Goal: Information Seeking & Learning: Compare options

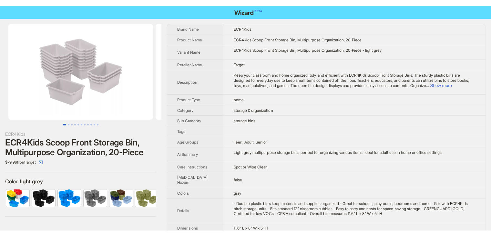
scroll to position [0, 107]
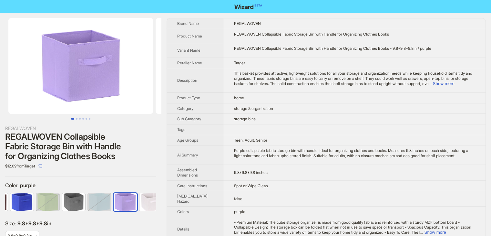
scroll to position [0, 81]
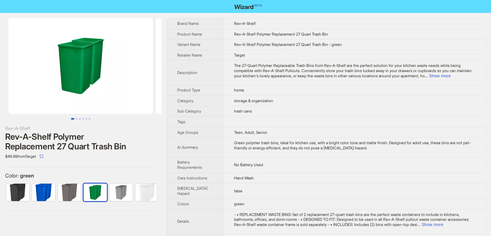
scroll to position [0, 4]
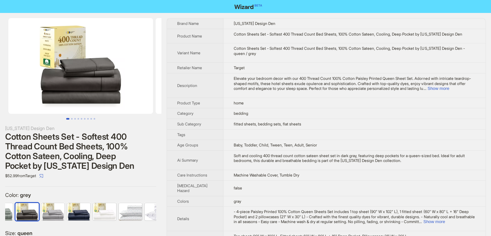
scroll to position [1, 0]
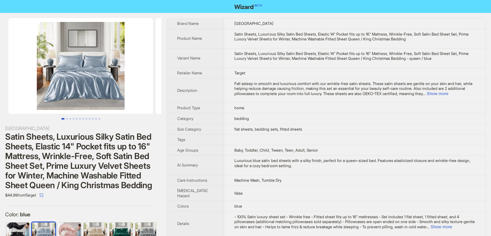
scroll to position [0, 16]
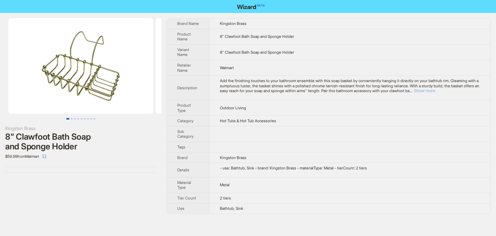
click at [435, 90] on button "Show more" at bounding box center [424, 90] width 22 height 5
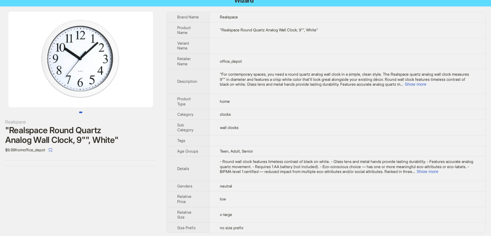
scroll to position [8, 0]
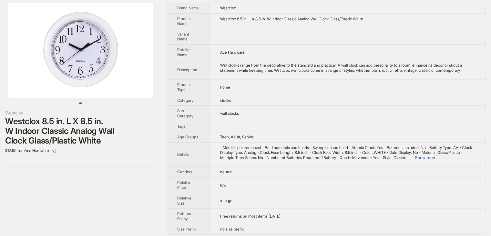
scroll to position [24, 0]
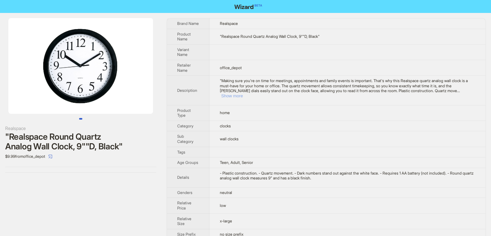
click at [243, 93] on button "Show more" at bounding box center [232, 95] width 22 height 5
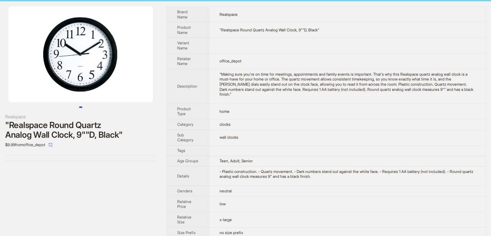
scroll to position [18, 0]
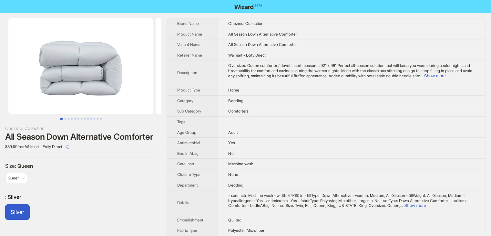
click at [287, 86] on td "Home" at bounding box center [352, 90] width 268 height 11
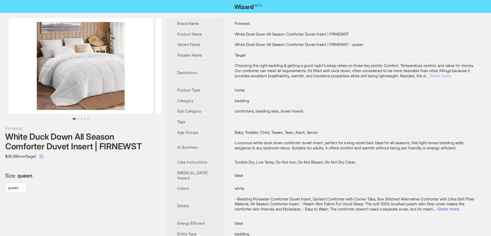
click at [451, 75] on button "Show more" at bounding box center [440, 75] width 22 height 5
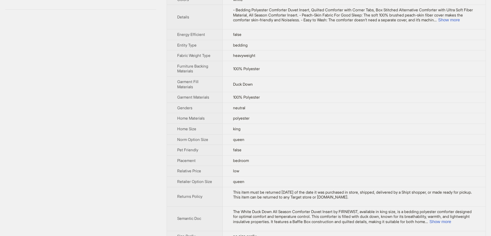
scroll to position [248, 0]
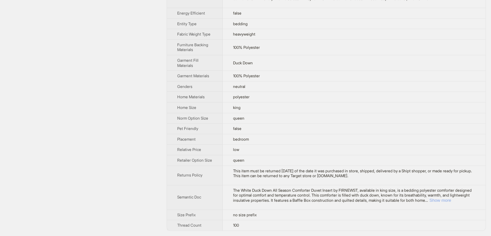
drag, startPoint x: 468, startPoint y: 199, endPoint x: 461, endPoint y: 197, distance: 8.1
click at [451, 199] on button "Show more" at bounding box center [440, 200] width 22 height 5
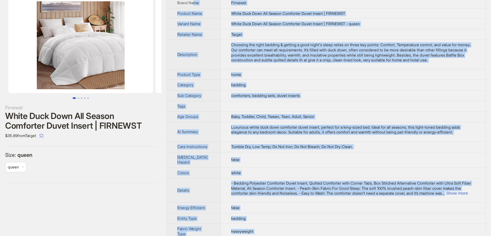
scroll to position [0, 0]
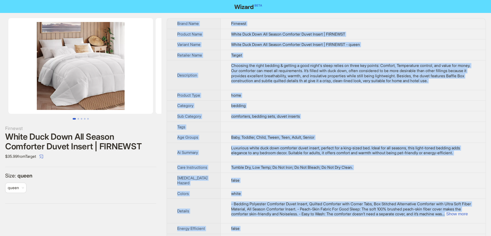
drag, startPoint x: 265, startPoint y: 229, endPoint x: 178, endPoint y: 14, distance: 231.4
copy tbody "Brand Name Firnewst Product Name White Duck Down All Season Comforter Duvet Ins…"
click at [294, 60] on td "Target" at bounding box center [352, 55] width 265 height 11
click at [268, 71] on td "Choosing the right bedding & getting a good night's sleep relies on three key p…" at bounding box center [352, 74] width 265 height 29
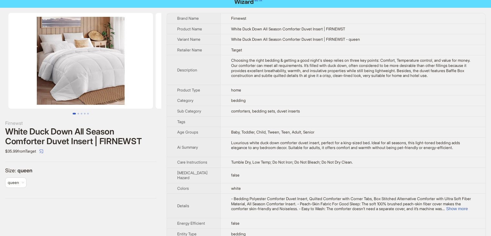
scroll to position [129, 0]
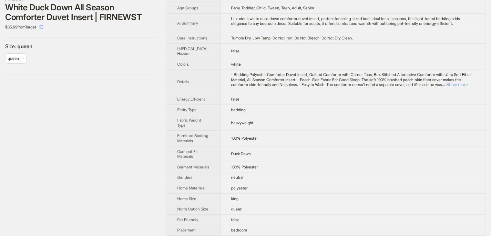
click at [456, 87] on button "Show more" at bounding box center [457, 84] width 22 height 5
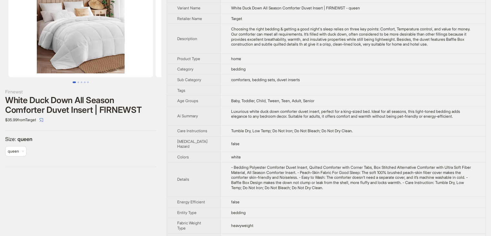
scroll to position [0, 0]
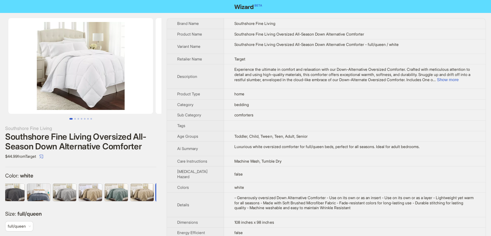
scroll to position [0, 469]
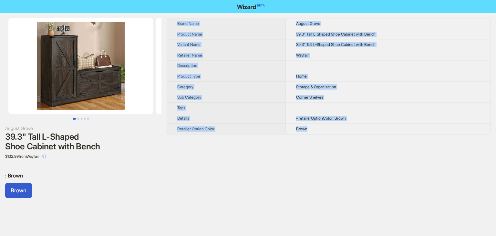
drag, startPoint x: 317, startPoint y: 134, endPoint x: 329, endPoint y: 130, distance: 11.9
click at [329, 130] on div "Brand Name August Grove Product Name 39.3" Tall L-Shaped Shoe Cabinet with Benc…" at bounding box center [329, 112] width 324 height 188
copy tbody "Brand Name August Grove Product Name 39.3" Tall L-Shaped Shoe Cabinet with Benc…"
click at [245, 51] on th "Retailer Name" at bounding box center [226, 55] width 118 height 11
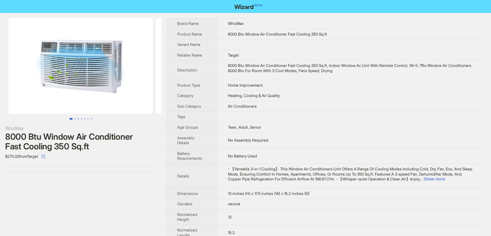
click at [389, 84] on td "Home Improvement" at bounding box center [351, 85] width 268 height 11
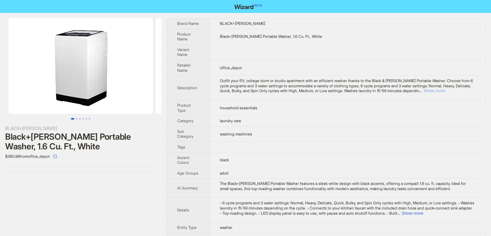
click at [445, 90] on button "Show more" at bounding box center [434, 90] width 22 height 5
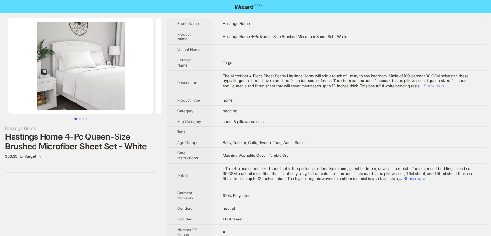
click at [445, 87] on button "Show more" at bounding box center [434, 85] width 22 height 5
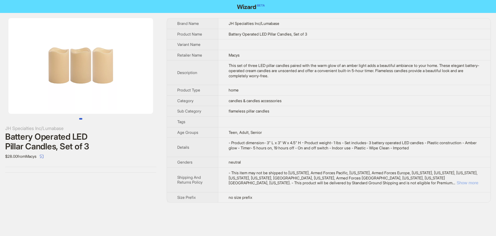
click at [470, 181] on button "Show more" at bounding box center [467, 182] width 22 height 5
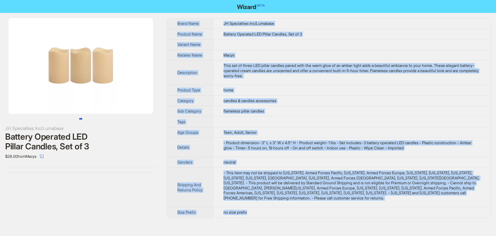
drag, startPoint x: 266, startPoint y: 218, endPoint x: 300, endPoint y: 214, distance: 34.7
click at [300, 214] on div "JH Specialties Inc/Lumabase Battery Operated LED Pillar Candles, Set of 3 $28.0…" at bounding box center [248, 118] width 496 height 210
copy tbody "Brand Name JH Specialties Inc/Lumabase Product Name Battery Operated LED Pillar…"
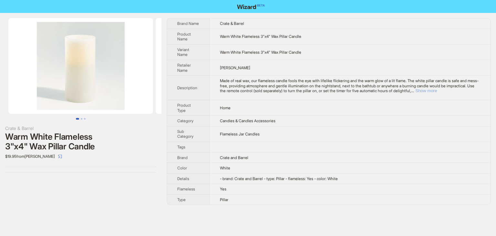
click at [437, 91] on button "Show more" at bounding box center [426, 90] width 22 height 5
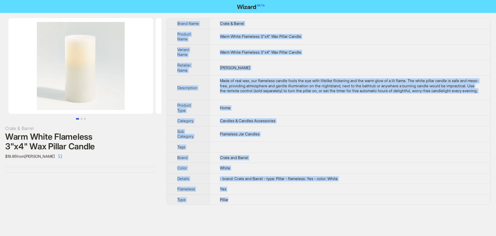
drag, startPoint x: 255, startPoint y: 213, endPoint x: 178, endPoint y: 22, distance: 206.0
click at [178, 22] on tbody "Brand Name Crate & Barrel Product Name Warm White Flameless 3"x4" Wax Pillar Ca…" at bounding box center [328, 111] width 323 height 186
copy tbody "Brand Name Crate & Barrel Product Name Warm White Flameless 3"x4" Wax Pillar Ca…"
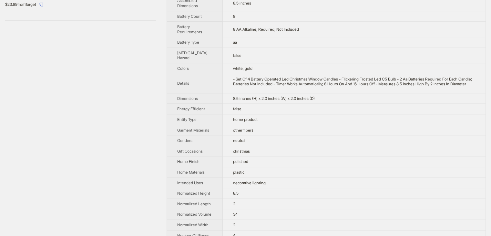
scroll to position [296, 0]
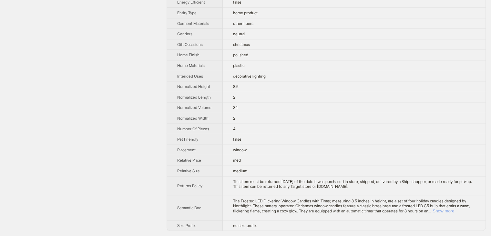
click at [454, 212] on button "Show more" at bounding box center [443, 210] width 22 height 5
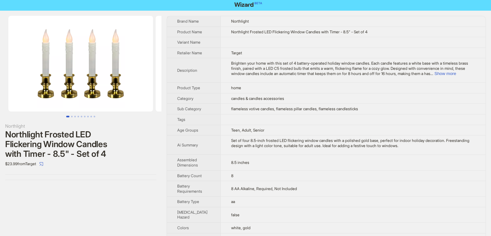
scroll to position [0, 0]
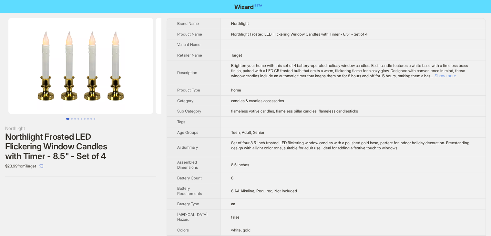
click at [456, 73] on button "Show more" at bounding box center [445, 75] width 22 height 5
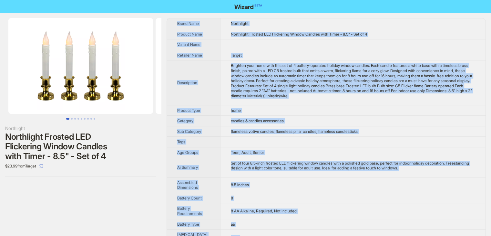
drag, startPoint x: 264, startPoint y: 228, endPoint x: 176, endPoint y: 26, distance: 220.1
copy tbody "Brand Name Northlight Product Name Northlight Frosted LED Flickering Window Can…"
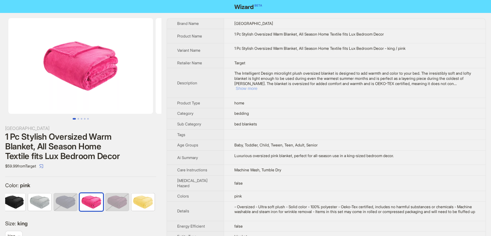
click at [257, 86] on button "Show more" at bounding box center [247, 88] width 22 height 5
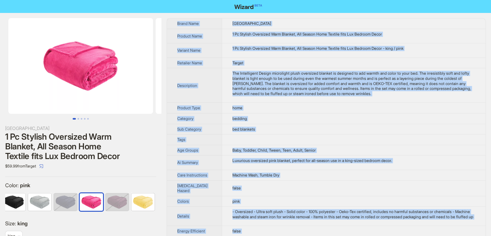
drag, startPoint x: 280, startPoint y: 226, endPoint x: 174, endPoint y: 24, distance: 228.2
copy tbody "Brand Name Regency Heights Product Name 1 Pc Stylish Oversized Warm Blanket, Al…"
click at [429, 39] on td "1 Pc Stylish Oversized Warm Blanket, All Season Home Textile fits Lux Bedroom D…" at bounding box center [354, 36] width 264 height 15
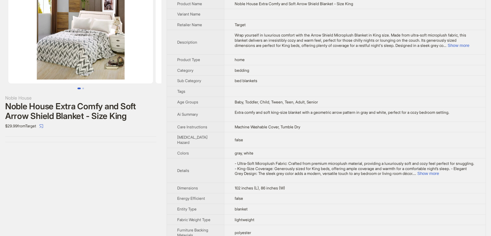
scroll to position [30, 0]
click at [464, 46] on button "Show more" at bounding box center [459, 46] width 22 height 5
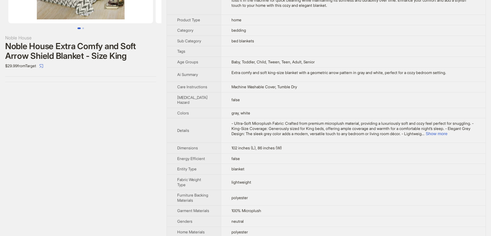
scroll to position [70, 0]
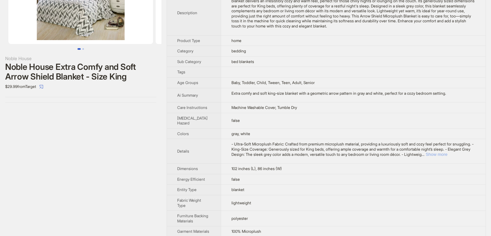
click at [447, 157] on button "Show more" at bounding box center [437, 154] width 22 height 5
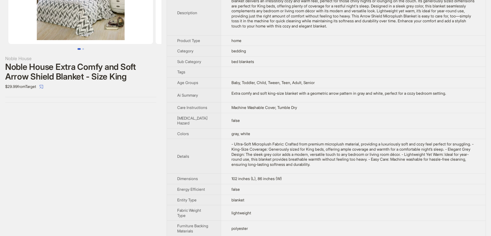
scroll to position [263, 0]
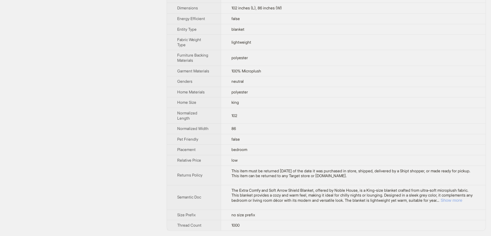
click at [456, 202] on button "Show more" at bounding box center [452, 200] width 22 height 5
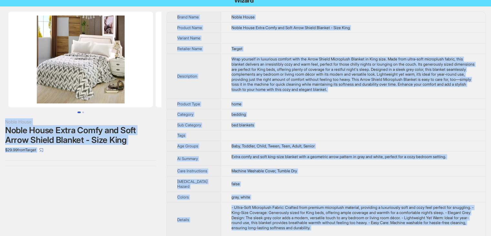
scroll to position [0, 0]
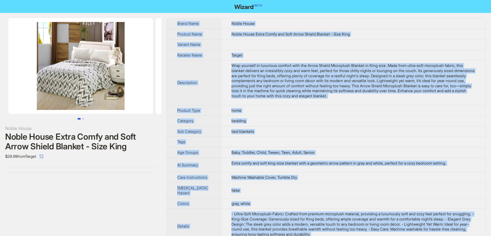
drag, startPoint x: 244, startPoint y: 224, endPoint x: 174, endPoint y: 21, distance: 214.4
copy tbody "Brand Name Noble House Product Name Noble House Extra Comfy and Soft Arrow Shie…"
click at [353, 56] on td "Target" at bounding box center [353, 55] width 265 height 11
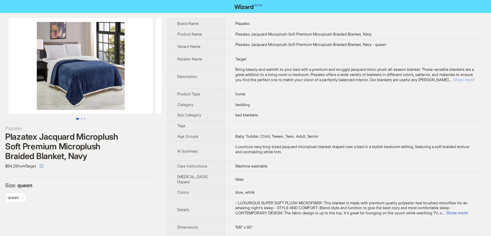
click at [455, 77] on button "Show more" at bounding box center [463, 79] width 22 height 5
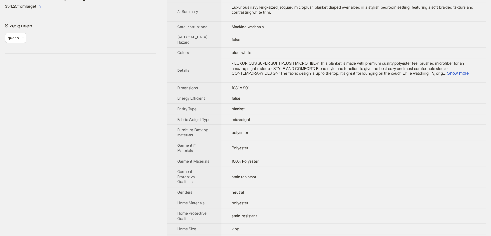
scroll to position [161, 0]
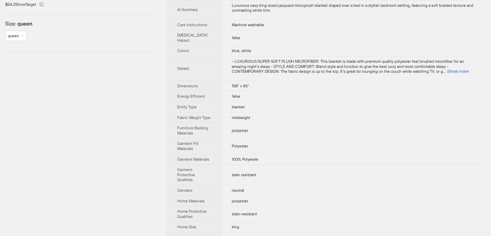
click at [465, 79] on td "- LUXURIOUS SUPER SOFT PLUSH MICROFIBER: This blanket is made with premium qual…" at bounding box center [353, 68] width 264 height 25
click at [465, 74] on button "Show more" at bounding box center [458, 71] width 22 height 5
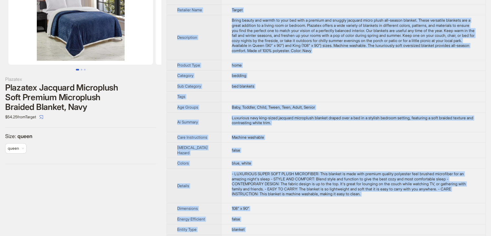
scroll to position [15, 0]
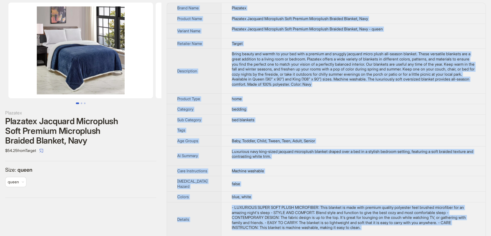
drag, startPoint x: 260, startPoint y: 225, endPoint x: 172, endPoint y: 7, distance: 235.0
copy tbody "Brand Name Plazatex Product Name Plazatex Jacquard Microplush Soft Premium Micr…"
click at [341, 142] on td "Baby, Toddler, Child, Tween, Teen, Adult, Senior" at bounding box center [353, 140] width 264 height 11
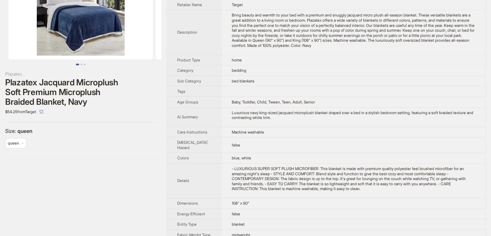
scroll to position [26, 0]
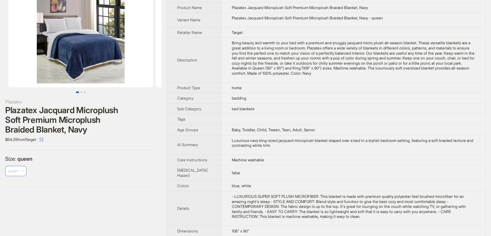
click at [20, 171] on span "queen" at bounding box center [16, 171] width 16 height 10
click at [67, 163] on div "Size : queen queen queen" at bounding box center [80, 168] width 151 height 26
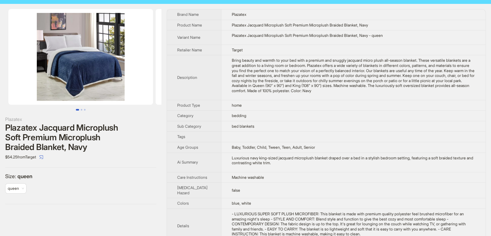
scroll to position [0, 0]
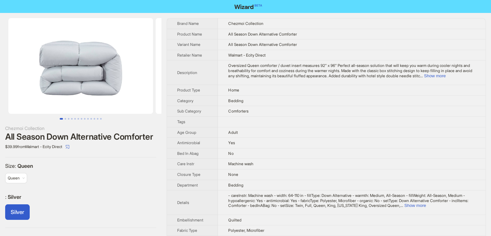
drag, startPoint x: 349, startPoint y: 103, endPoint x: 370, endPoint y: 94, distance: 22.7
click at [349, 103] on td "Bedding" at bounding box center [352, 100] width 268 height 11
click at [445, 76] on button "Show more" at bounding box center [435, 75] width 22 height 5
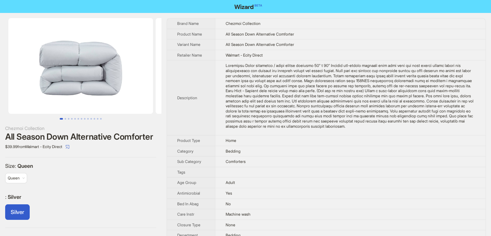
scroll to position [137, 0]
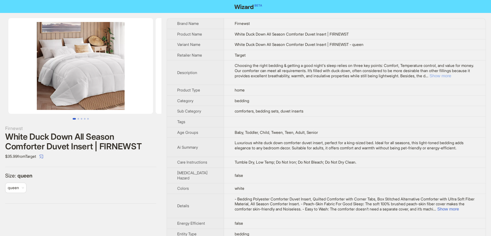
click at [451, 74] on button "Show more" at bounding box center [440, 75] width 22 height 5
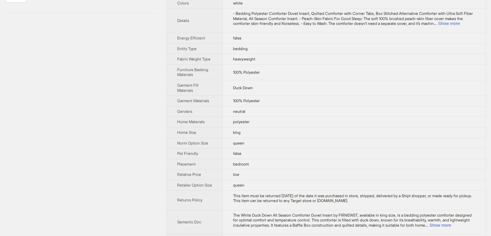
scroll to position [194, 0]
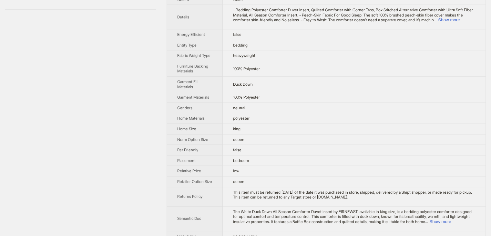
click at [456, 27] on td "- Bedding Polyester Comforter Duvet Insert, Quilted Comforter with Corner Tabs,…" at bounding box center [354, 17] width 263 height 25
click at [457, 22] on button "Show more" at bounding box center [449, 19] width 22 height 5
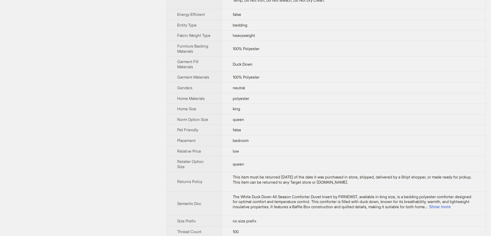
scroll to position [263, 0]
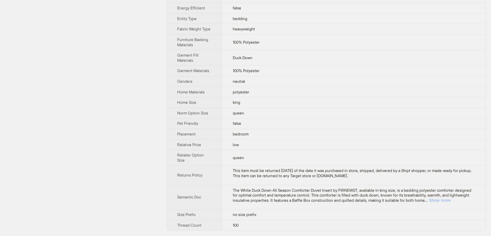
click at [450, 198] on button "Show more" at bounding box center [440, 200] width 22 height 5
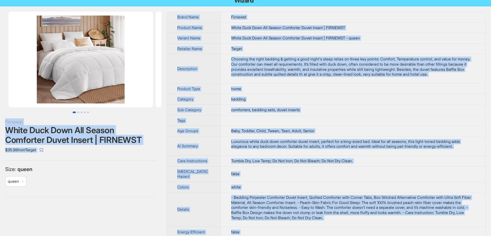
scroll to position [0, 0]
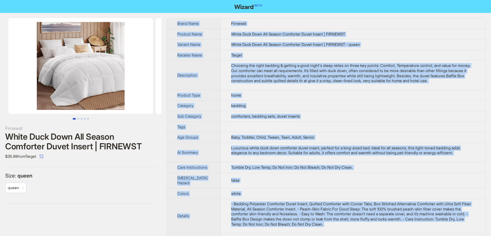
drag, startPoint x: 243, startPoint y: 226, endPoint x: 177, endPoint y: 25, distance: 212.0
copy tbody "Brand Name Firnewst Product Name White Duck Down All Season Comforter Duvet Ins…"
click at [316, 55] on td "Target" at bounding box center [352, 55] width 265 height 11
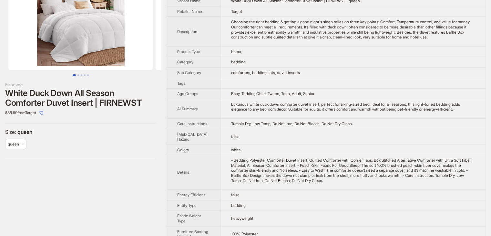
scroll to position [40, 0]
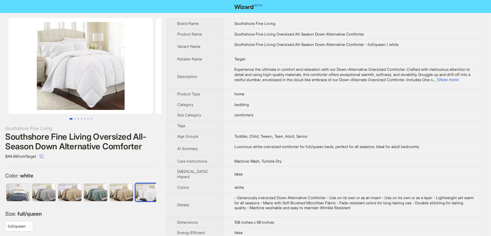
scroll to position [0, 469]
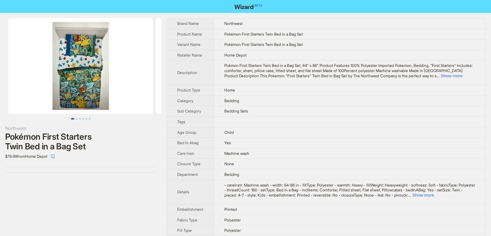
click at [310, 98] on td "Bedding" at bounding box center [350, 100] width 272 height 11
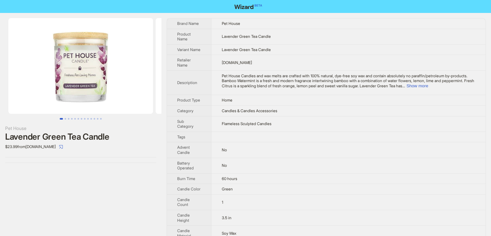
click at [352, 40] on td "Lavender Green Tea Candle" at bounding box center [348, 36] width 274 height 15
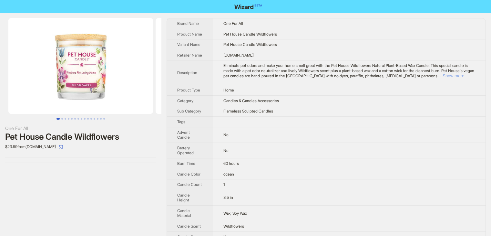
click at [452, 78] on button "Show more" at bounding box center [453, 75] width 22 height 5
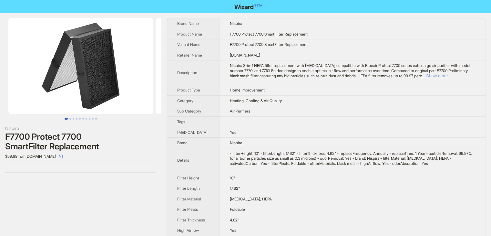
click at [448, 78] on button "Show more" at bounding box center [437, 75] width 22 height 5
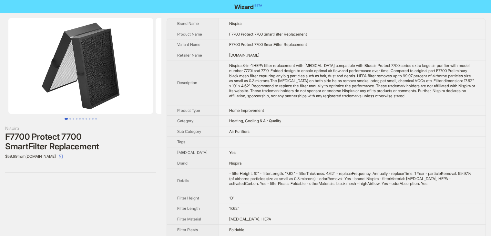
click at [336, 116] on td "Home Improvement" at bounding box center [351, 110] width 267 height 11
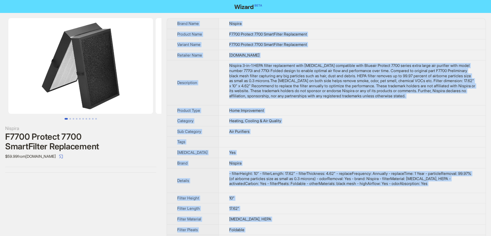
drag, startPoint x: 246, startPoint y: 222, endPoint x: 172, endPoint y: 25, distance: 211.2
click at [172, 25] on tbody "Brand Name Nispira Product Name F7700 Protect 7700 SmartFilter Replacement Vari…" at bounding box center [326, 170] width 319 height 305
copy tbody "Brand Name Nispira Product Name F7700 Protect 7700 SmartFilter Replacement Vari…"
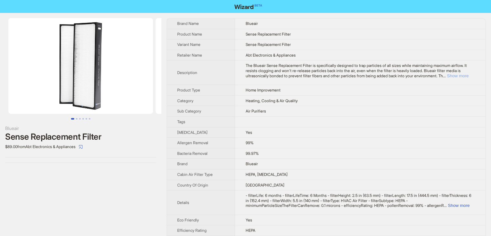
click at [457, 76] on button "Show more" at bounding box center [458, 75] width 22 height 5
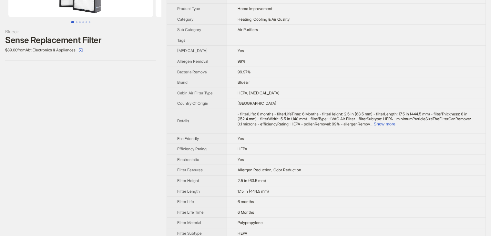
scroll to position [97, 0]
click at [395, 126] on button "Show more" at bounding box center [384, 123] width 22 height 5
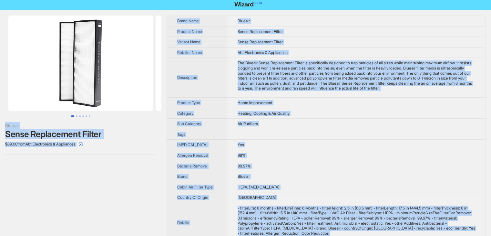
scroll to position [0, 0]
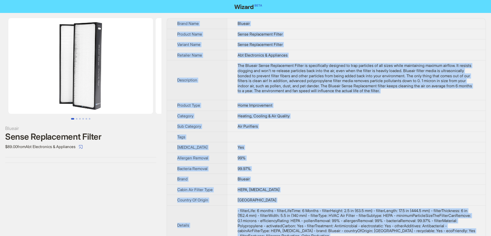
drag, startPoint x: 250, startPoint y: 228, endPoint x: 169, endPoint y: 24, distance: 220.1
click at [169, 24] on tbody "Brand Name Blueair Product Name Sense Replacement Filter Variant Name Sense Rep…" at bounding box center [326, 230] width 319 height 425
copy tbody "Brand Name Blueair Product Name Sense Replacement Filter Variant Name Sense Rep…"
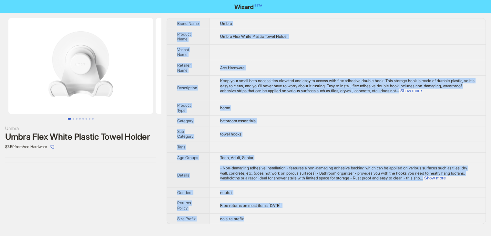
drag, startPoint x: 175, startPoint y: 20, endPoint x: 356, endPoint y: 220, distance: 270.8
click at [356, 220] on tbody "Brand Name Umbra Product Name Umbra Flex White Plastic Towel Holder Variant Nam…" at bounding box center [326, 120] width 319 height 205
copy tbody "Brand Name Umbra Product Name Umbra Flex White Plastic Towel Holder Variant Nam…"
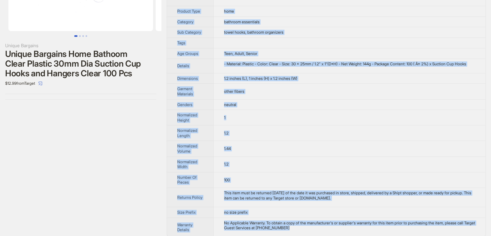
scroll to position [93, 0]
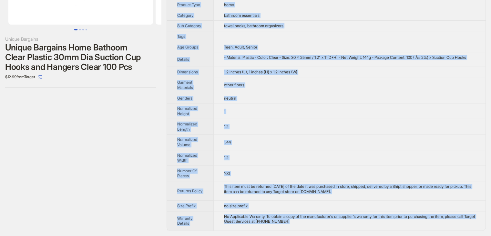
drag, startPoint x: 172, startPoint y: 20, endPoint x: 334, endPoint y: 226, distance: 262.4
click at [334, 226] on tbody "Brand Name Unique Bargains Product Name Unique Bargains Home Bathoom Clear Plas…" at bounding box center [326, 79] width 319 height 301
copy tbody "Brand Name Unique Bargains Product Name Unique Bargains Home Bathoom Clear Plas…"
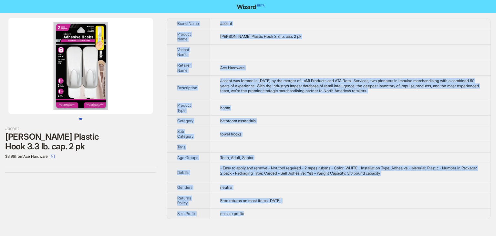
drag, startPoint x: 172, startPoint y: 18, endPoint x: 316, endPoint y: 215, distance: 243.2
click at [316, 215] on tbody "Brand Name [PERSON_NAME] Product Name [PERSON_NAME] Plastic Hook 3.3 lb. cap. 2…" at bounding box center [328, 118] width 323 height 200
copy tbody "Brand Name [PERSON_NAME] Product Name [PERSON_NAME] Plastic Hook 3.3 lb. cap. 2…"
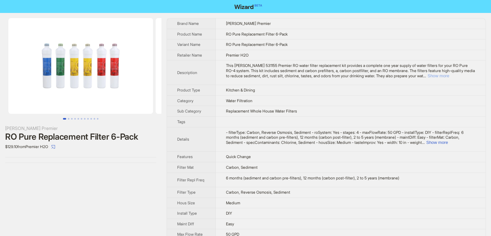
click at [449, 74] on button "Show more" at bounding box center [438, 75] width 22 height 5
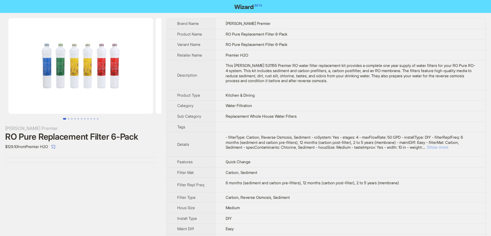
click at [448, 145] on button "Show more" at bounding box center [438, 147] width 22 height 5
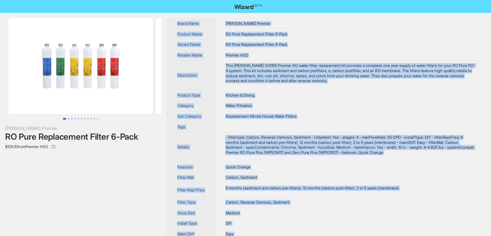
drag, startPoint x: 248, startPoint y: 229, endPoint x: 173, endPoint y: 18, distance: 223.6
click at [173, 18] on tbody "Brand Name Watts Premier Product Name RO Pure Replacement Filter 6-Pack Variant…" at bounding box center [326, 175] width 319 height 315
copy tbody "Brand Name Watts Premier Product Name RO Pure Replacement Filter 6-Pack Variant…"
click at [379, 39] on td "RO Pure Replacement Filter 6-Pack" at bounding box center [350, 44] width 270 height 11
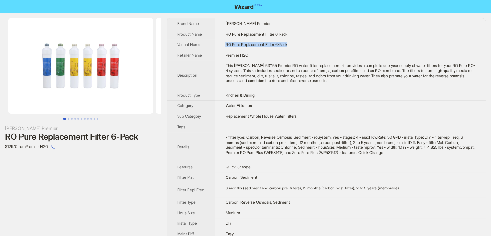
click at [379, 39] on td "RO Pure Replacement Filter 6-Pack" at bounding box center [350, 44] width 270 height 11
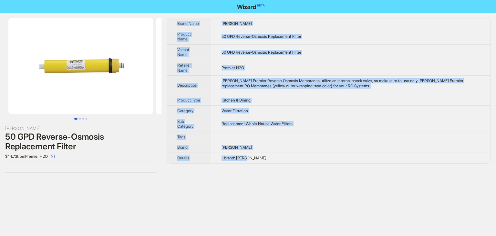
drag, startPoint x: 256, startPoint y: 156, endPoint x: 177, endPoint y: 16, distance: 160.3
click at [177, 16] on div "[PERSON_NAME] 50 GPD Reverse-Osmosis Replacement Filter $44.73 from Premier H2O…" at bounding box center [248, 95] width 496 height 165
copy tbody "Brand Name [PERSON_NAME] Product Name 50 GPD Reverse-Osmosis Replacement Filter…"
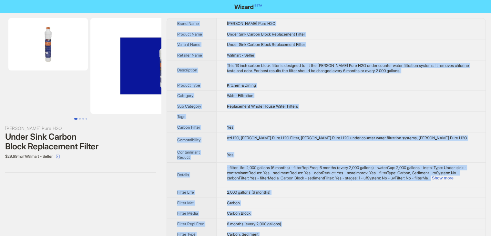
drag, startPoint x: 255, startPoint y: 219, endPoint x: 177, endPoint y: 24, distance: 210.5
click at [177, 24] on tbody "Brand Name Watts Pure H2O Product Name Under Sink Carbon Block Replacement Filt…" at bounding box center [326, 217] width 319 height 399
copy tbody "Brand Name Watts Pure H2O Product Name Under Sink Carbon Block Replacement Filt…"
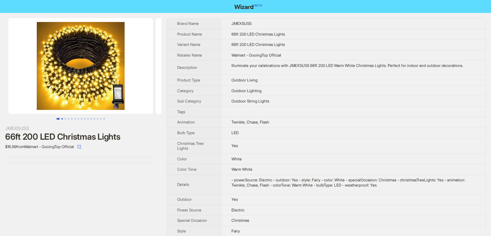
click at [62, 118] on button "Go to slide 2" at bounding box center [62, 119] width 2 height 2
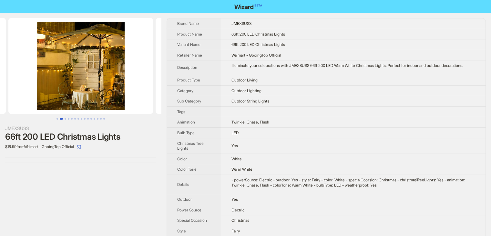
click at [65, 118] on button "Go to slide 3" at bounding box center [66, 119] width 2 height 2
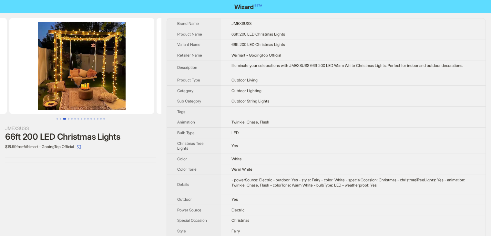
scroll to position [0, 294]
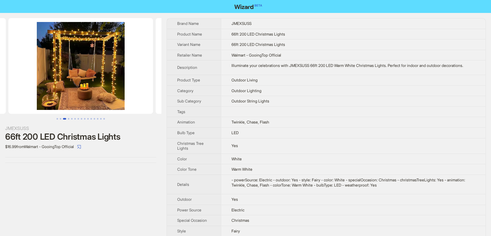
click at [66, 118] on button "Go to slide 3" at bounding box center [64, 119] width 3 height 2
click at [69, 118] on button "Go to slide 4" at bounding box center [69, 119] width 2 height 2
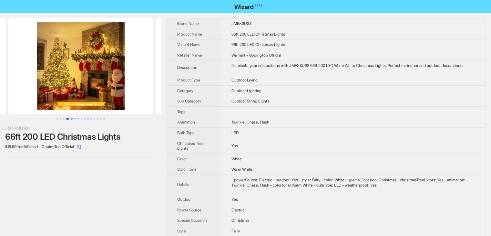
click at [72, 118] on button "Go to slide 5" at bounding box center [72, 119] width 2 height 2
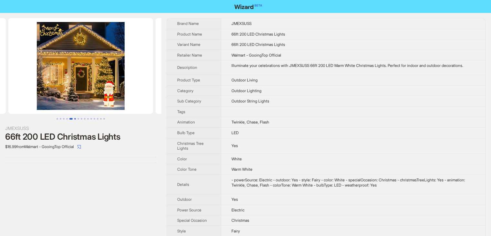
click at [76, 119] on button "Go to slide 6" at bounding box center [75, 119] width 2 height 2
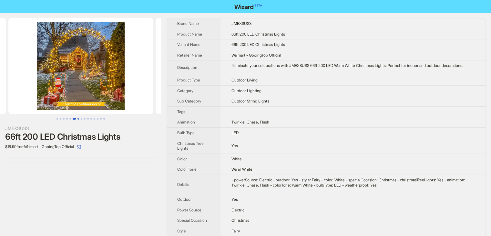
click at [79, 119] on button "Go to slide 7" at bounding box center [78, 119] width 2 height 2
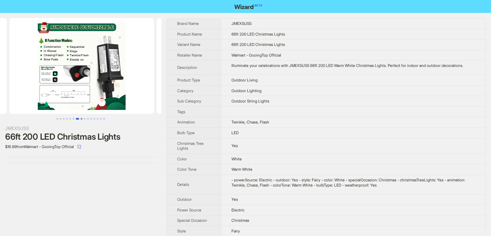
scroll to position [0, 883]
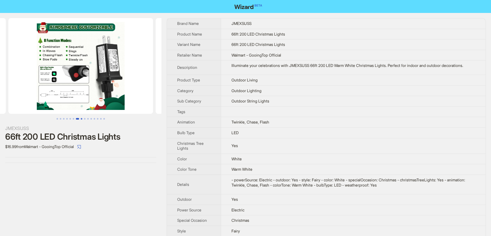
click at [82, 119] on button "Go to slide 8" at bounding box center [82, 119] width 2 height 2
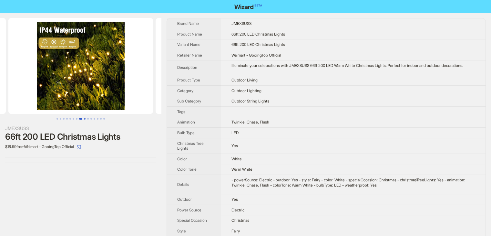
click at [86, 119] on button "Go to slide 9" at bounding box center [85, 119] width 2 height 2
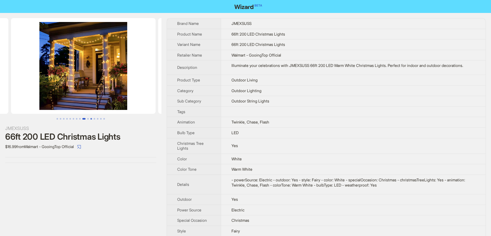
click at [90, 119] on button "Go to slide 11" at bounding box center [91, 119] width 2 height 2
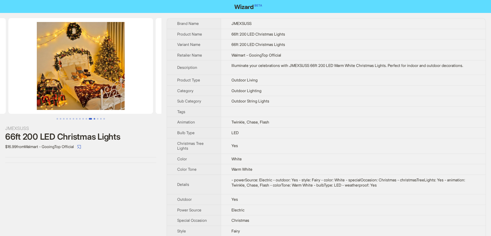
click at [94, 118] on button "Go to slide 12" at bounding box center [95, 119] width 2 height 2
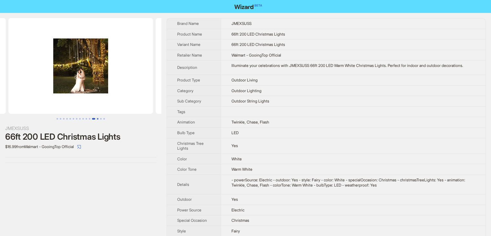
click at [97, 119] on button "Go to slide 13" at bounding box center [98, 119] width 2 height 2
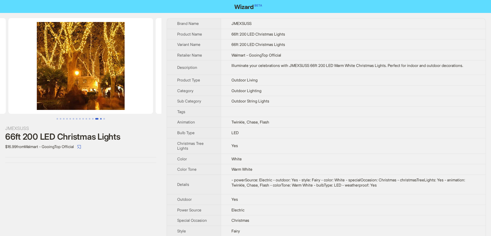
click at [100, 118] on button "Go to slide 14" at bounding box center [101, 119] width 2 height 2
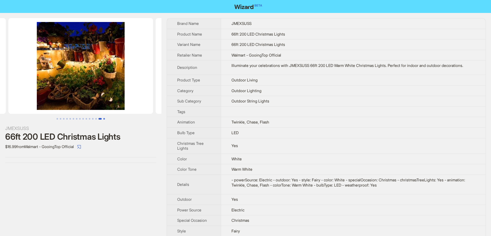
click at [103, 118] on button "Go to slide 15" at bounding box center [104, 119] width 2 height 2
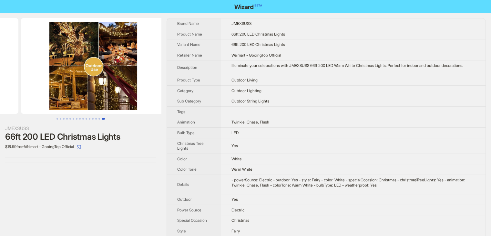
scroll to position [0, 2060]
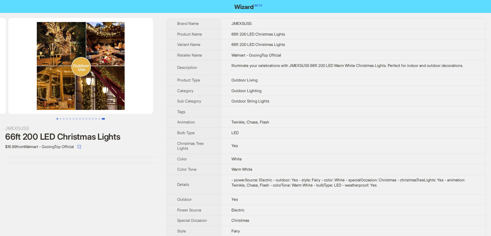
click at [58, 119] on button "Go to slide 1" at bounding box center [57, 119] width 2 height 2
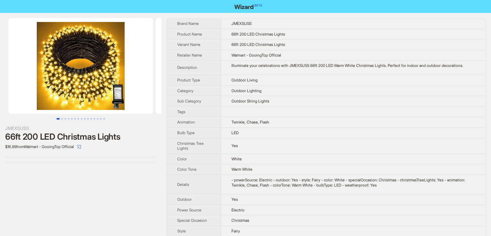
click at [395, 127] on td "Twinkle, Chase, Flash" at bounding box center [353, 122] width 265 height 11
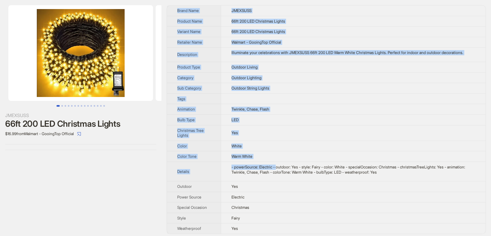
scroll to position [20, 0]
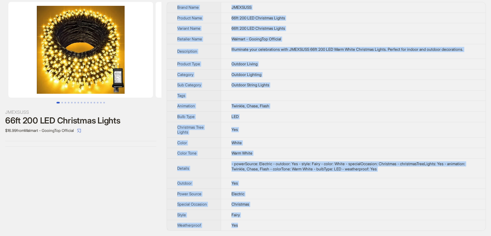
drag, startPoint x: 173, startPoint y: 20, endPoint x: 289, endPoint y: 226, distance: 236.5
click at [289, 224] on tbody "Brand Name JMEXSUSS Product Name 66ft 200 LED Christmas Lights Variant Name 66f…" at bounding box center [326, 116] width 319 height 228
copy tbody "Brand Name JMEXSUSS Product Name 66ft 200 LED Christmas Lights Variant Name 66f…"
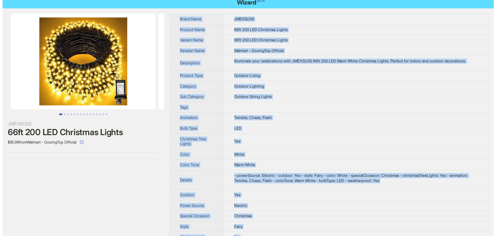
scroll to position [0, 0]
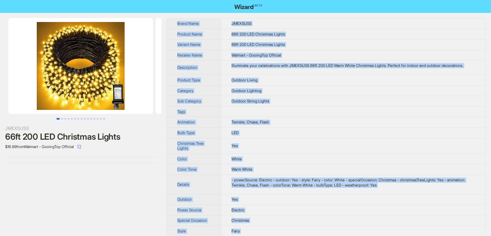
click at [114, 106] on img at bounding box center [80, 66] width 145 height 96
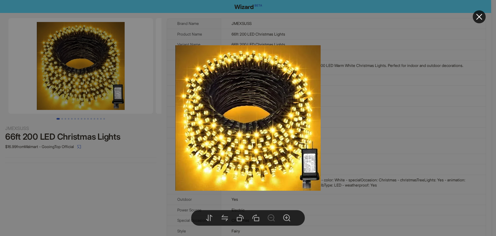
click at [418, 119] on div at bounding box center [248, 118] width 496 height 236
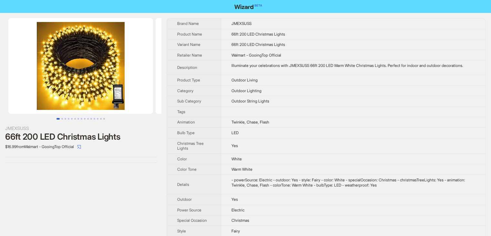
click at [103, 95] on img at bounding box center [80, 66] width 145 height 96
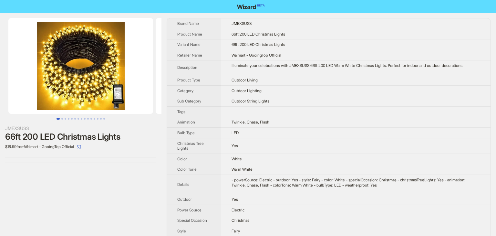
click at [101, 83] on body "JMEXSUSS 66ft 200 LED Christmas Lights $16.99 from Walmart - GooingTop Official…" at bounding box center [248, 126] width 496 height 252
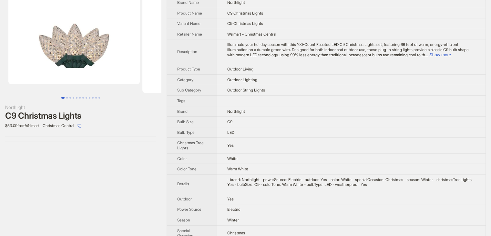
scroll to position [32, 0]
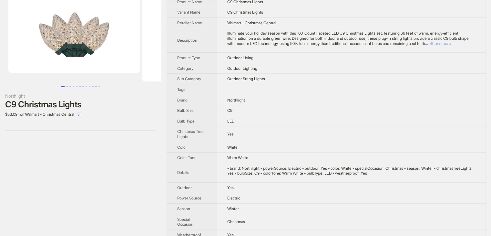
click at [451, 41] on button "Show more" at bounding box center [440, 43] width 22 height 5
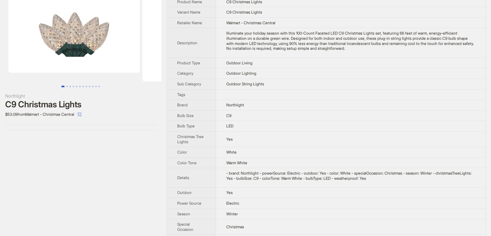
click at [65, 87] on button "Go to slide 1" at bounding box center [62, 87] width 3 height 2
click at [67, 87] on button "Go to slide 2" at bounding box center [67, 87] width 2 height 2
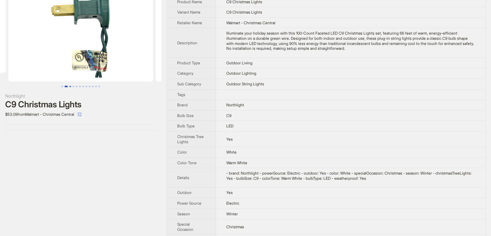
click at [69, 86] on button "Go to slide 3" at bounding box center [70, 87] width 2 height 2
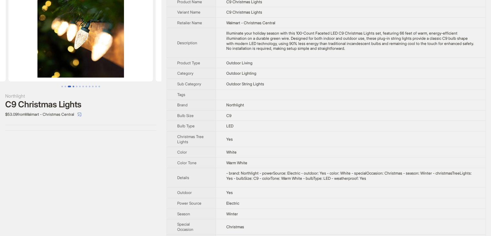
click at [73, 86] on button "Go to slide 4" at bounding box center [74, 87] width 2 height 2
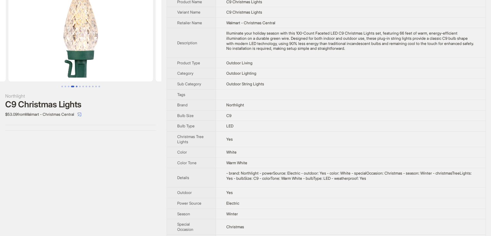
click at [77, 86] on button "Go to slide 5" at bounding box center [77, 87] width 2 height 2
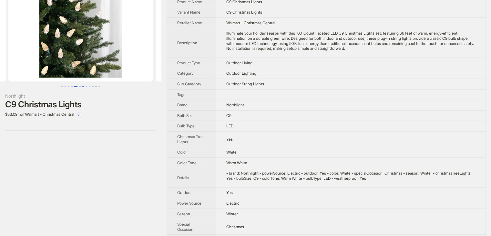
click at [82, 86] on button "Go to slide 7" at bounding box center [83, 87] width 2 height 2
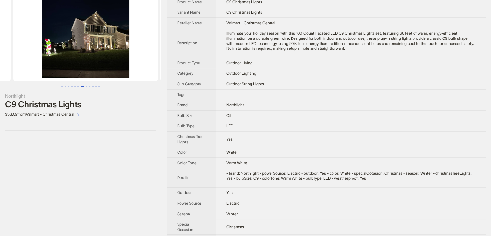
scroll to position [0, 870]
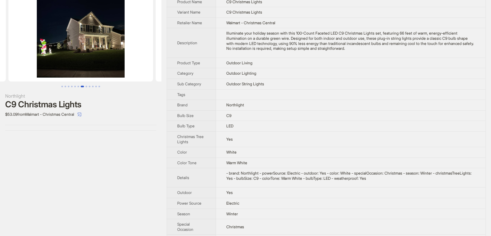
click at [84, 86] on button "Go to slide 7" at bounding box center [82, 87] width 3 height 2
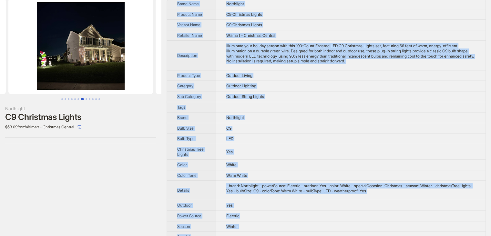
scroll to position [0, 0]
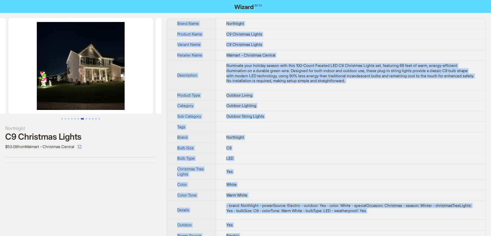
drag, startPoint x: 247, startPoint y: 227, endPoint x: 175, endPoint y: 17, distance: 221.8
click at [175, 17] on div "Northlight C9 Christmas Lights $53.09 from Walmart - Christmas Central Brand Na…" at bounding box center [245, 147] width 491 height 269
copy tbody "Brand Name Northlight Product Name C9 Christmas Lights Variant Name C9 Christma…"
click at [300, 114] on td "Outdoor String Lights" at bounding box center [350, 116] width 269 height 11
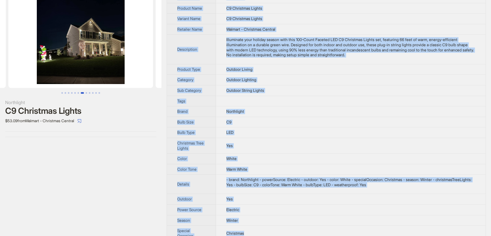
scroll to position [46, 0]
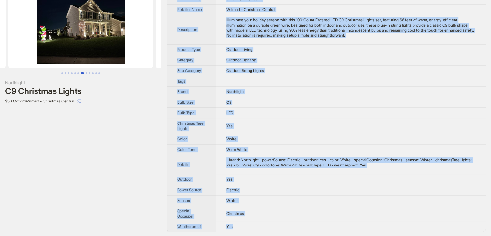
drag, startPoint x: 176, startPoint y: 21, endPoint x: 310, endPoint y: 220, distance: 240.0
click at [310, 220] on tbody "Brand Name Northlight Product Name C9 Christmas Lights Variant Name C9 Christma…" at bounding box center [326, 102] width 319 height 259
copy tbody "Brand Name Northlight Product Name C9 Christmas Lights Variant Name C9 Christma…"
click at [348, 70] on td "Outdoor String Lights" at bounding box center [350, 70] width 269 height 11
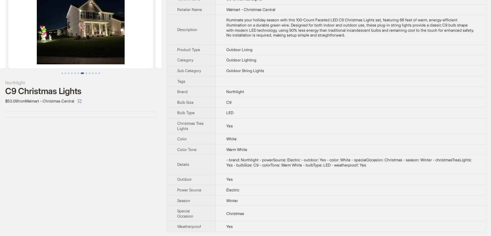
click at [348, 69] on td "Outdoor String Lights" at bounding box center [350, 70] width 269 height 11
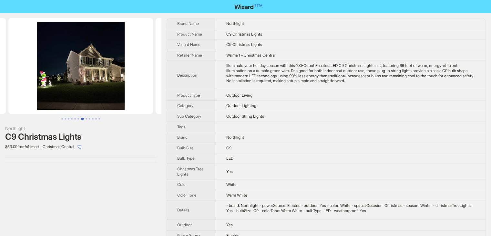
click at [312, 79] on div "Illuminate your holiday season with this 100-Count Faceted LED C9 Christmas Lig…" at bounding box center [350, 73] width 249 height 20
drag, startPoint x: 388, startPoint y: 63, endPoint x: 439, endPoint y: 64, distance: 51.0
click at [439, 64] on div "Illuminate your holiday season with this 100-Count Faceted LED C9 Christmas Lig…" at bounding box center [350, 73] width 249 height 20
click at [62, 119] on button "Go to slide 1" at bounding box center [62, 119] width 2 height 2
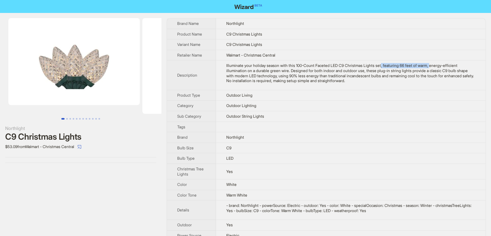
click at [65, 119] on button "Go to slide 1" at bounding box center [62, 119] width 3 height 2
click at [67, 119] on button "Go to slide 2" at bounding box center [67, 119] width 2 height 2
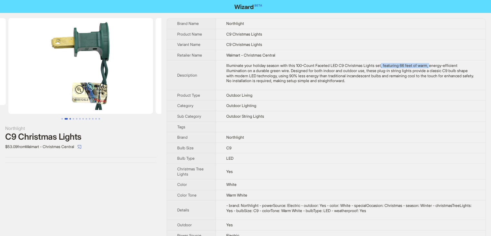
click at [70, 118] on button "Go to slide 3" at bounding box center [70, 119] width 2 height 2
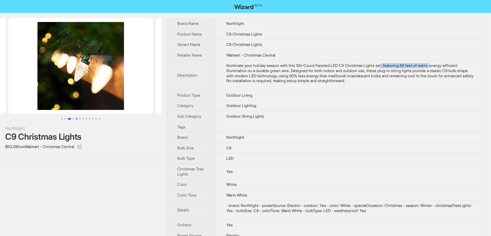
click at [76, 118] on button "Go to slide 5" at bounding box center [77, 119] width 2 height 2
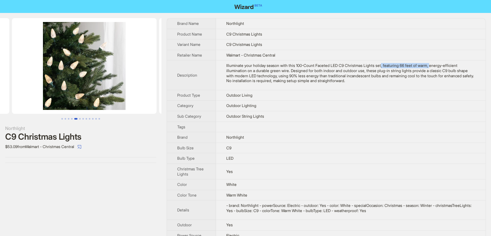
scroll to position [0, 575]
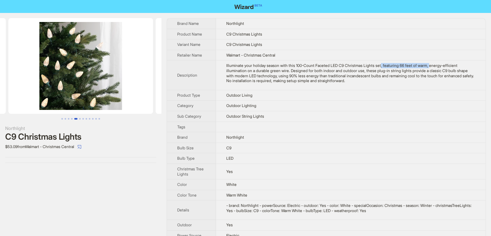
click at [77, 118] on button "Go to slide 5" at bounding box center [75, 119] width 3 height 2
click at [80, 118] on button "Go to slide 6" at bounding box center [80, 119] width 2 height 2
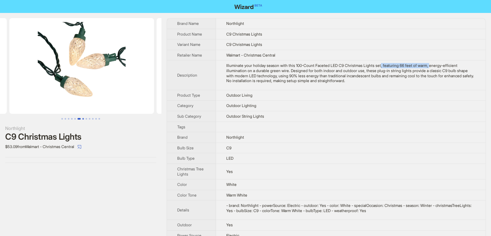
click at [83, 118] on button "Go to slide 7" at bounding box center [83, 119] width 2 height 2
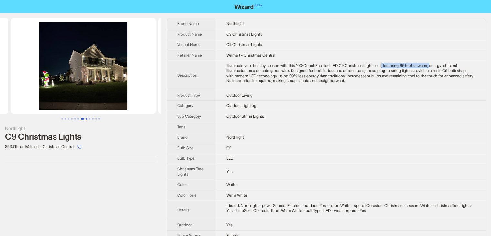
click at [86, 118] on button "Go to slide 8" at bounding box center [87, 119] width 2 height 2
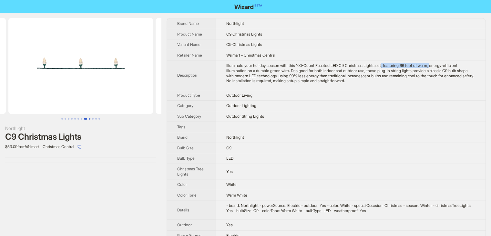
click at [90, 118] on button "Go to slide 9" at bounding box center [90, 119] width 2 height 2
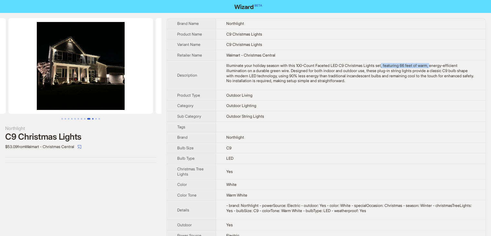
click at [93, 118] on button "Go to slide 10" at bounding box center [93, 119] width 2 height 2
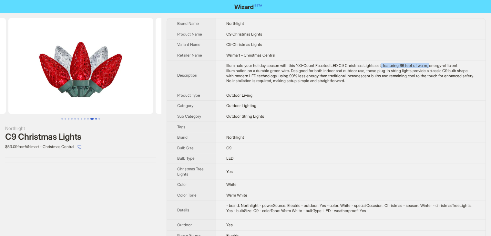
click at [96, 118] on button "Go to slide 11" at bounding box center [96, 119] width 2 height 2
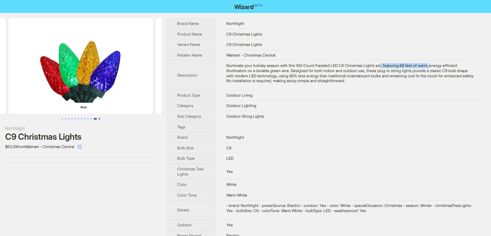
click at [100, 118] on button "Go to slide 12" at bounding box center [99, 119] width 2 height 2
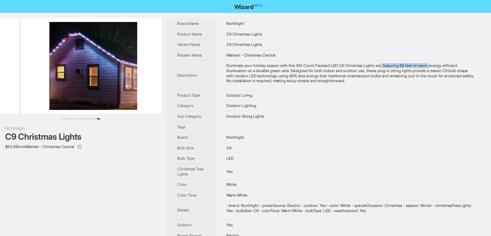
scroll to position [0, 1606]
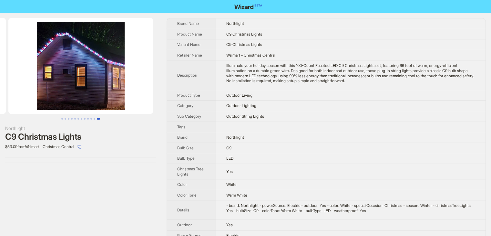
click at [389, 48] on td "C9 Christmas Lights" at bounding box center [350, 44] width 269 height 11
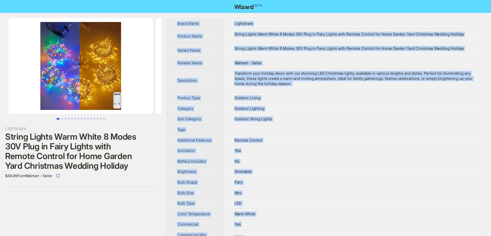
drag, startPoint x: 252, startPoint y: 229, endPoint x: 174, endPoint y: 28, distance: 215.8
copy tbody "Brand Name Lightshare Product Name String Lights Warm White 8 Modes 30V Plug in…"
click at [420, 94] on td "Outdoor Living" at bounding box center [355, 98] width 262 height 11
click at [333, 114] on td "Outdoor String Lights" at bounding box center [355, 119] width 262 height 11
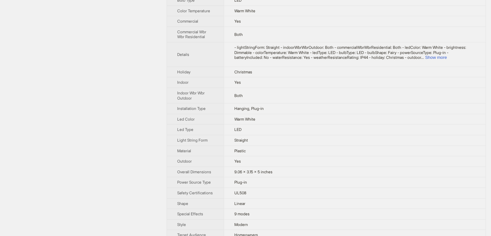
scroll to position [161, 0]
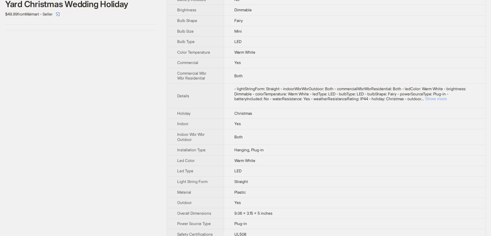
click at [447, 97] on button "Show more" at bounding box center [436, 98] width 22 height 5
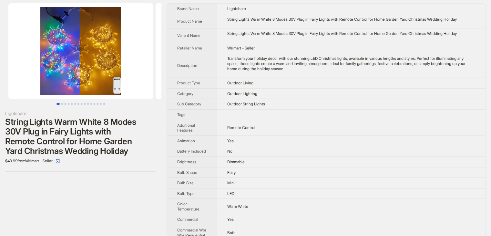
scroll to position [0, 0]
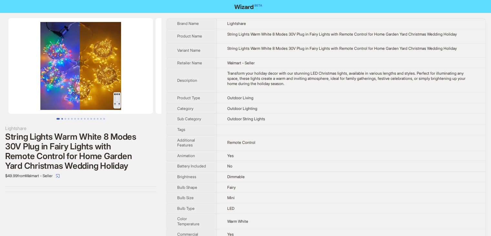
click at [62, 119] on button "Go to slide 2" at bounding box center [62, 119] width 2 height 2
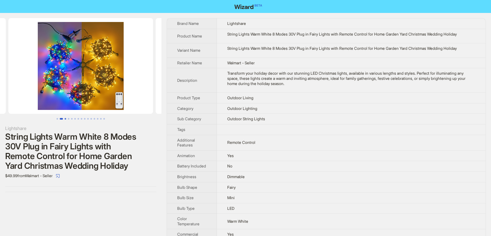
click at [66, 119] on button "Go to slide 3" at bounding box center [66, 119] width 2 height 2
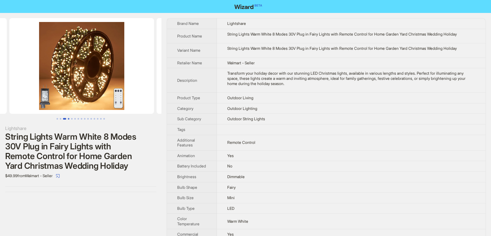
click at [68, 119] on button "Go to slide 4" at bounding box center [69, 119] width 2 height 2
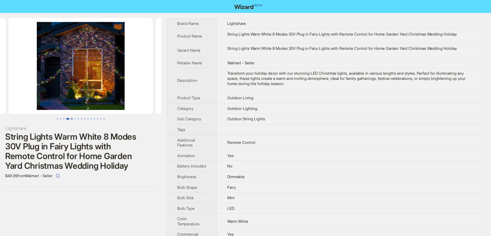
click at [71, 119] on button "Go to slide 5" at bounding box center [72, 119] width 2 height 2
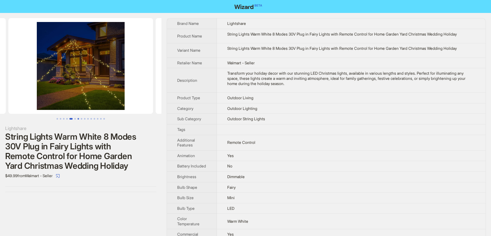
click at [77, 118] on button "Go to slide 7" at bounding box center [78, 119] width 2 height 2
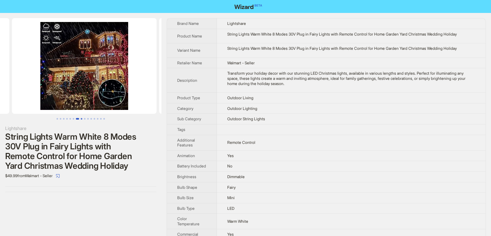
click at [81, 118] on button "Go to slide 8" at bounding box center [82, 119] width 2 height 2
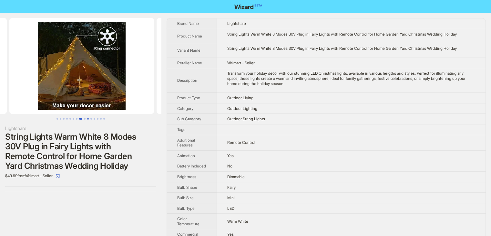
click at [87, 118] on button "Go to slide 10" at bounding box center [88, 119] width 2 height 2
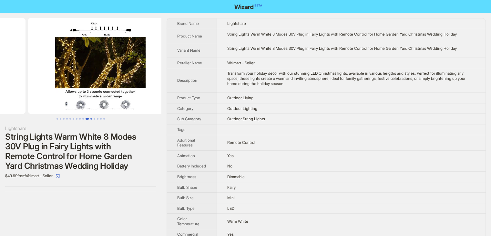
scroll to position [0, 1324]
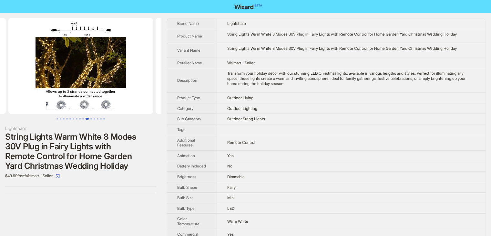
click at [360, 93] on td "Outdoor Living" at bounding box center [351, 98] width 269 height 11
click at [404, 114] on td "Outdoor String Lights" at bounding box center [351, 119] width 269 height 11
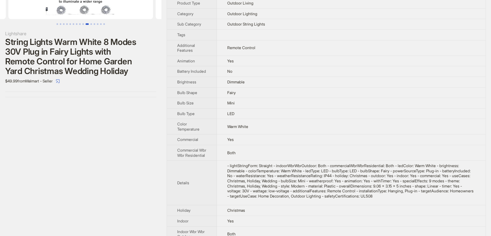
scroll to position [0, 0]
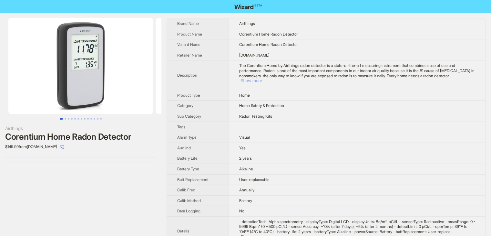
click at [262, 78] on button "Show more" at bounding box center [251, 80] width 22 height 5
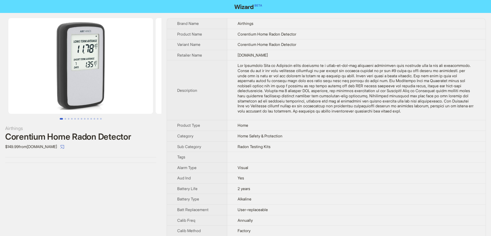
click at [427, 131] on td "Home" at bounding box center [356, 125] width 258 height 11
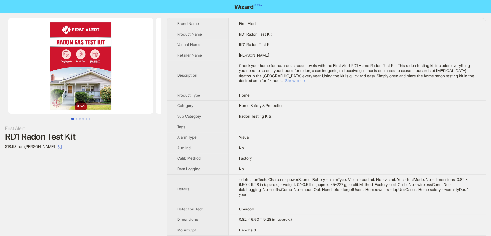
click at [306, 83] on button "Show more" at bounding box center [296, 80] width 22 height 5
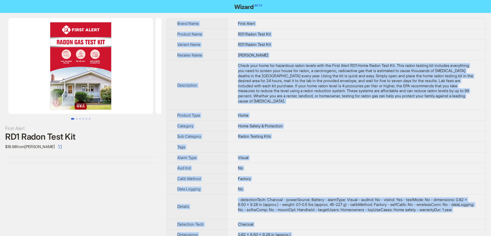
drag, startPoint x: 238, startPoint y: 228, endPoint x: 175, endPoint y: 21, distance: 215.4
click at [175, 21] on tbody "Brand Name First Alert Product Name RD1 Radon Test Kit Variant Name RD1 Radon T…" at bounding box center [326, 189] width 319 height 342
copy tbody "Brand Name First Alert Product Name RD1 Radon Test Kit Variant Name RD1 Radon T…"
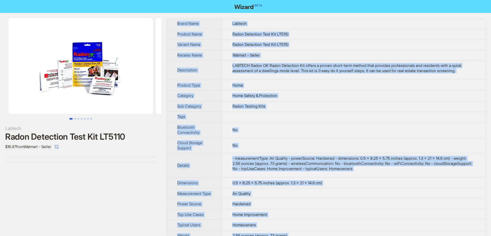
drag, startPoint x: 247, startPoint y: 224, endPoint x: 173, endPoint y: 24, distance: 213.8
click at [173, 24] on tbody "Brand Name Labtech Product Name Radon Detection Test Kit LT5110 Variant Name Ra…" at bounding box center [326, 142] width 319 height 248
copy tbody "Brand Name Labtech Product Name Radon Detection Test Kit LT5110 Variant Name Ra…"
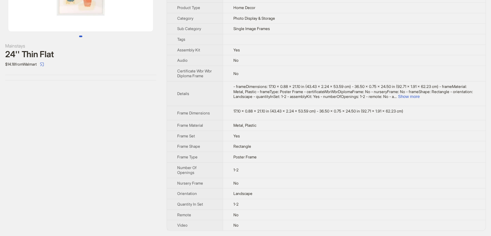
scroll to position [86, 0]
click at [420, 98] on button "Show more" at bounding box center [409, 96] width 22 height 5
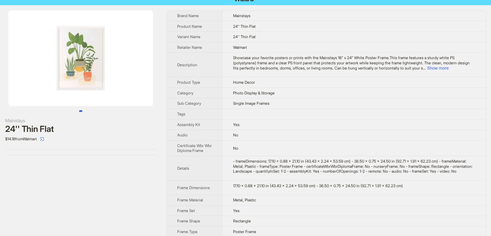
scroll to position [0, 0]
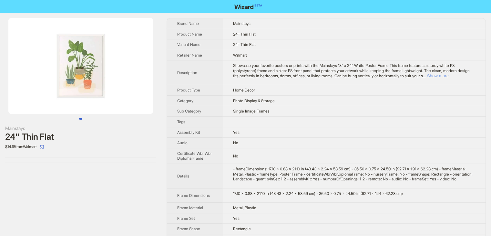
click at [448, 74] on button "Show more" at bounding box center [438, 75] width 22 height 5
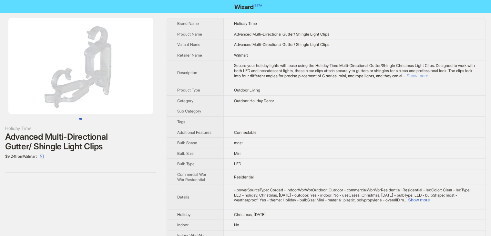
click at [428, 75] on button "Show more" at bounding box center [417, 75] width 22 height 5
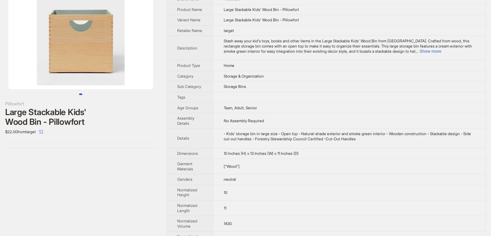
scroll to position [4, 0]
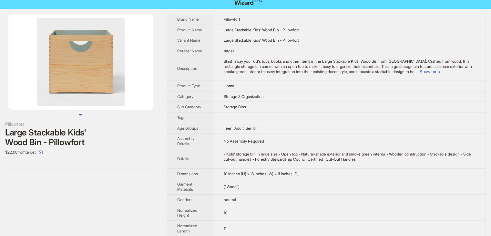
click at [70, 92] on img at bounding box center [80, 62] width 145 height 96
click at [99, 84] on img at bounding box center [80, 62] width 145 height 96
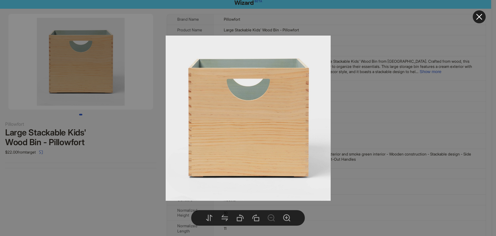
click at [408, 83] on div at bounding box center [248, 118] width 496 height 236
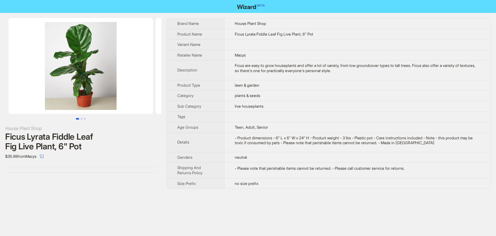
click at [421, 89] on td "lawn & garden" at bounding box center [357, 85] width 266 height 11
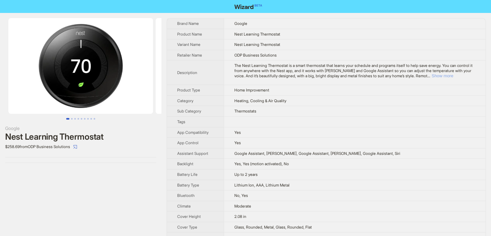
click at [453, 75] on button "Show more" at bounding box center [442, 75] width 22 height 5
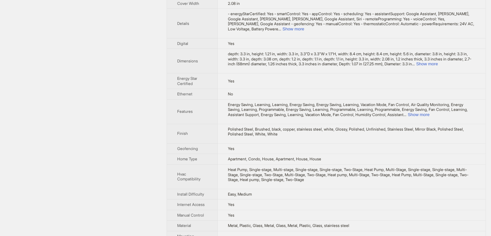
scroll to position [258, 0]
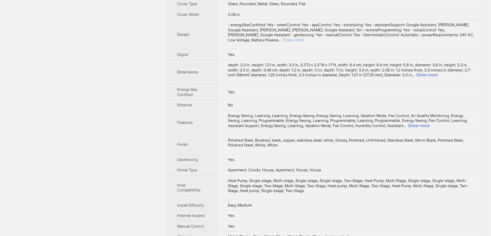
click at [304, 37] on button "Show more" at bounding box center [293, 39] width 22 height 5
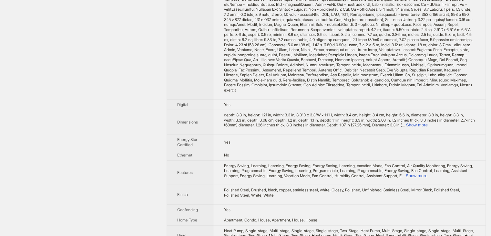
scroll to position [516, 0]
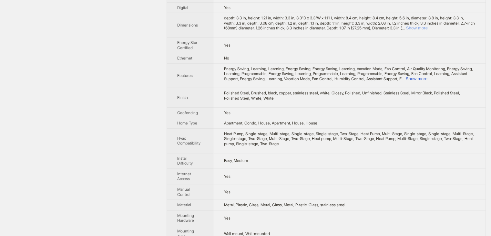
click at [427, 30] on button "Show more" at bounding box center [417, 27] width 22 height 5
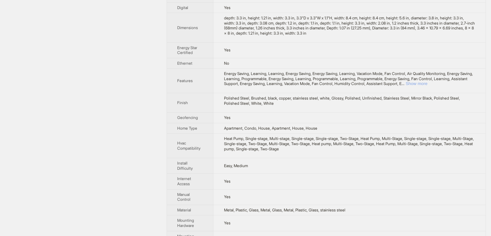
click at [427, 86] on button "Show more" at bounding box center [416, 83] width 22 height 5
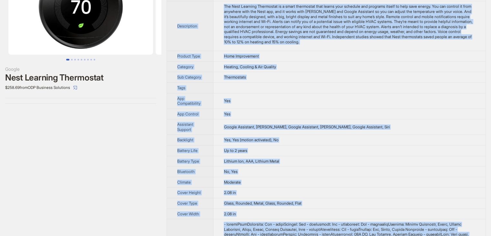
scroll to position [0, 0]
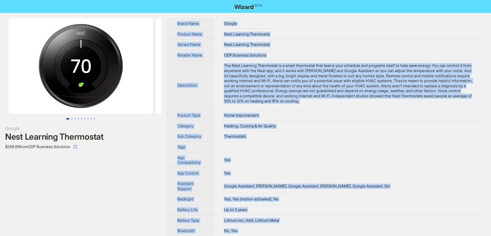
drag, startPoint x: 233, startPoint y: 181, endPoint x: 177, endPoint y: 22, distance: 168.1
copy tbody "Brand Name Google Product Name Nest Learning Thermostat Variant Name Nest Learn…"
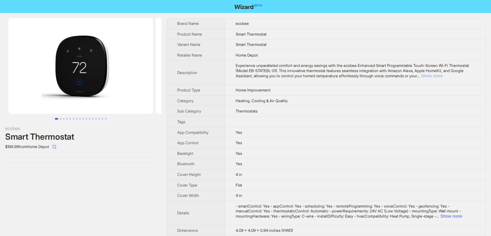
click at [442, 74] on button "Show more" at bounding box center [432, 75] width 22 height 5
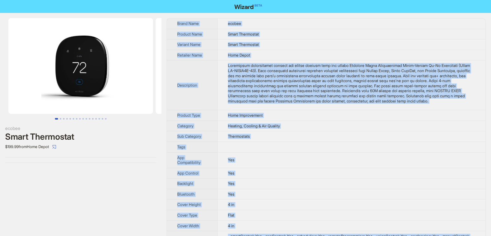
drag, startPoint x: 248, startPoint y: 226, endPoint x: 175, endPoint y: 21, distance: 217.7
copy tbody "Brand Name ecobee Product Name Smart Thermostat Variant Name Smart Thermostat R…"
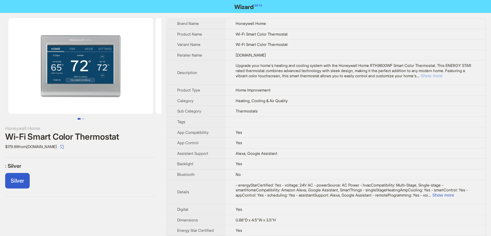
click at [442, 74] on button "Show more" at bounding box center [432, 75] width 22 height 5
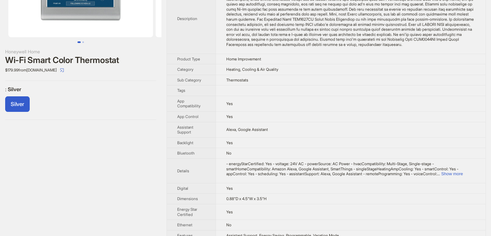
scroll to position [161, 0]
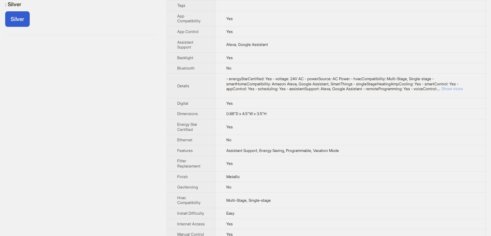
click at [463, 91] on button "Show more" at bounding box center [452, 88] width 22 height 5
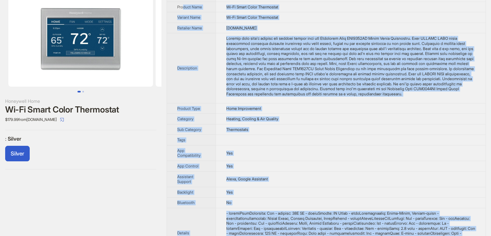
scroll to position [0, 0]
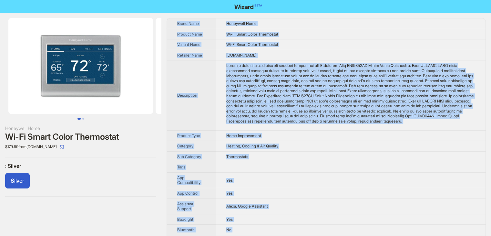
drag, startPoint x: 241, startPoint y: 226, endPoint x: 174, endPoint y: 21, distance: 215.9
copy tbody "Brand Name Honeywell Home Product Name Wi-Fi Smart Color Thermostat Variant Nam…"
click at [340, 38] on td "Wi-Fi Smart Color Thermostat" at bounding box center [351, 34] width 270 height 11
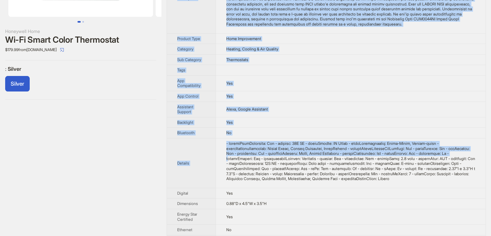
scroll to position [258, 0]
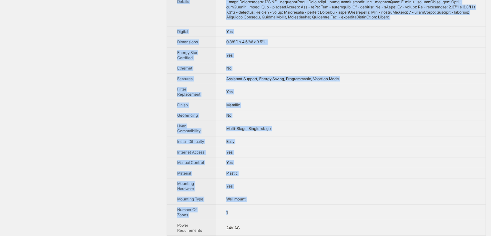
drag, startPoint x: 174, startPoint y: 21, endPoint x: 279, endPoint y: 225, distance: 229.5
click at [279, 225] on tbody "Brand Name Honeywell Home Product Name Wi-Fi Smart Color Thermostat Variant Nam…" at bounding box center [326, 112] width 319 height 705
copy tbody "Brand Name Honeywell Home Product Name Wi-Fi Smart Color Thermostat Variant Nam…"
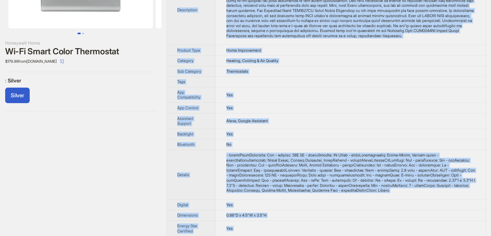
scroll to position [32, 0]
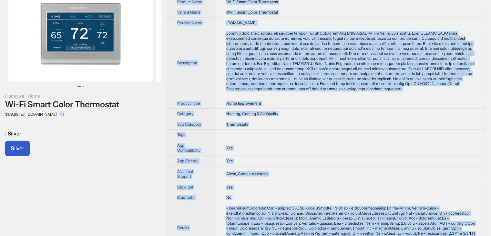
click at [305, 108] on td "Home Improvement" at bounding box center [351, 103] width 270 height 11
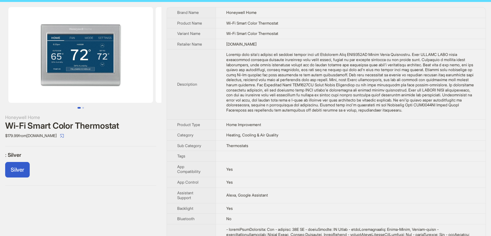
scroll to position [0, 0]
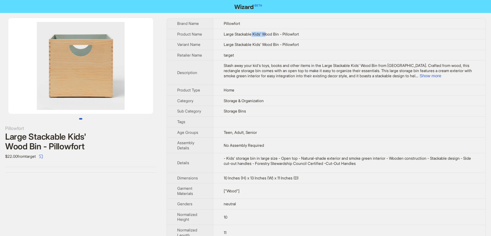
drag, startPoint x: 254, startPoint y: 32, endPoint x: 268, endPoint y: 34, distance: 14.3
click at [268, 34] on span "Large Stackable Kids' Wood Bin - Pillowfort" at bounding box center [261, 34] width 75 height 5
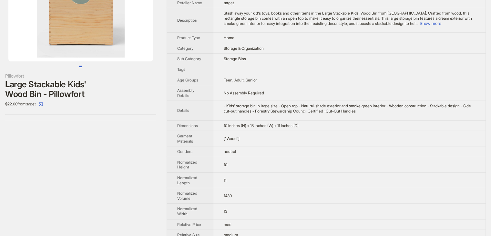
scroll to position [36, 0]
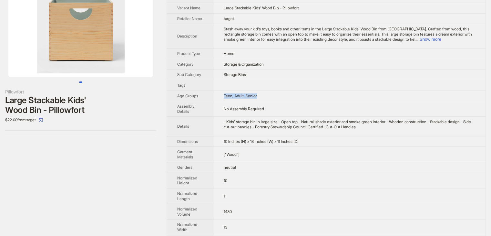
drag, startPoint x: 224, startPoint y: 95, endPoint x: 267, endPoint y: 95, distance: 42.3
click at [267, 95] on td "Teen, Adult, Senior" at bounding box center [349, 95] width 272 height 11
click at [227, 96] on span "Teen, Adult, Senior" at bounding box center [240, 95] width 33 height 5
drag, startPoint x: 224, startPoint y: 96, endPoint x: 259, endPoint y: 93, distance: 35.6
click at [259, 93] on td "Teen, Adult, Senior" at bounding box center [349, 95] width 272 height 11
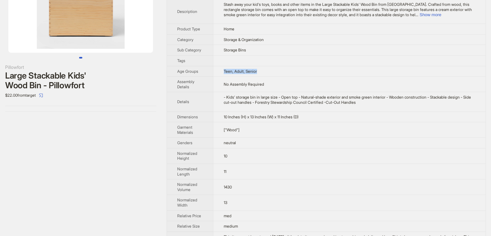
scroll to position [101, 0]
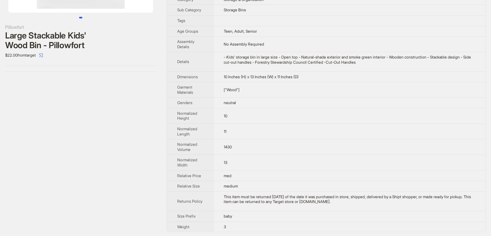
click at [235, 229] on td "3" at bounding box center [349, 226] width 272 height 10
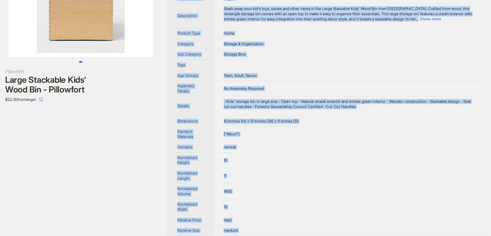
scroll to position [0, 0]
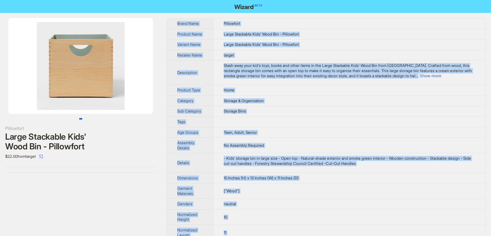
drag, startPoint x: 235, startPoint y: 229, endPoint x: 177, endPoint y: 26, distance: 210.5
click at [177, 26] on tbody "Brand Name Pillowfort Product Name Large Stackable Kids' Wood Bin - Pillowfort …" at bounding box center [326, 175] width 319 height 314
copy tbody "Brand Name Pillowfort Product Name Large Stackable Kids' Wood Bin - Pillowfort …"
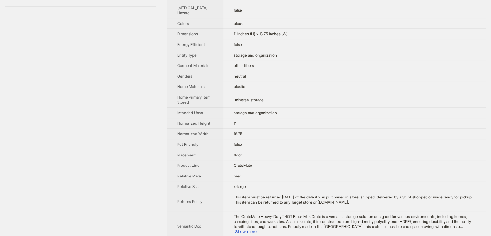
scroll to position [223, 0]
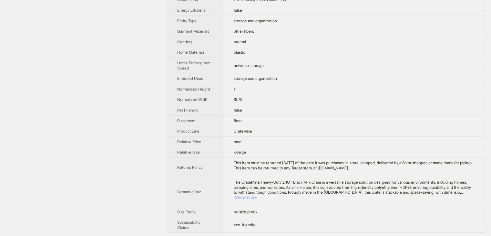
click at [257, 195] on button "Show more" at bounding box center [246, 197] width 22 height 5
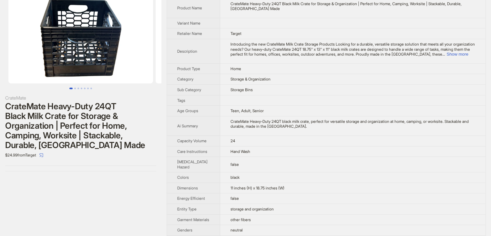
scroll to position [0, 0]
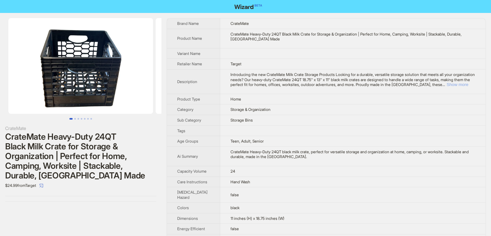
click at [465, 84] on button "Show more" at bounding box center [457, 84] width 22 height 5
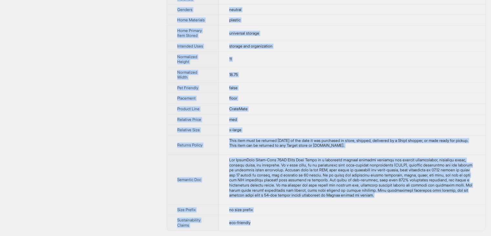
scroll to position [380, 0]
drag, startPoint x: 174, startPoint y: 21, endPoint x: 305, endPoint y: 220, distance: 238.1
copy tbody "Brand Name CrateMate Product Name CrateMate Heavy-Duty 24QT Black Milk Crate fo…"
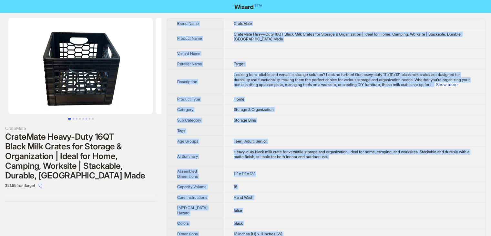
drag, startPoint x: 279, startPoint y: 227, endPoint x: 176, endPoint y: 22, distance: 228.5
copy tbody "Brand Name CrateMate Product Name CrateMate Heavy-Duty 16QT Black Milk Crates f…"
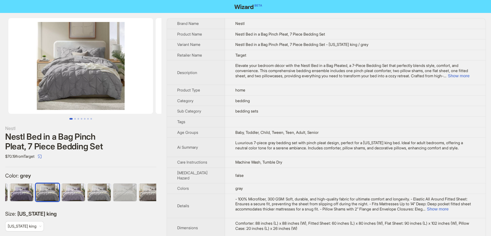
scroll to position [0, 120]
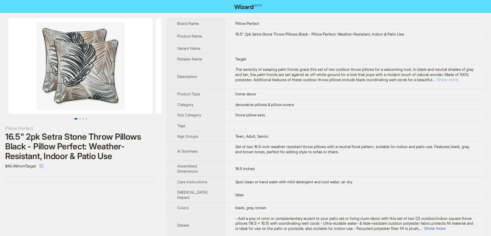
click at [458, 79] on button "Show more" at bounding box center [447, 79] width 22 height 5
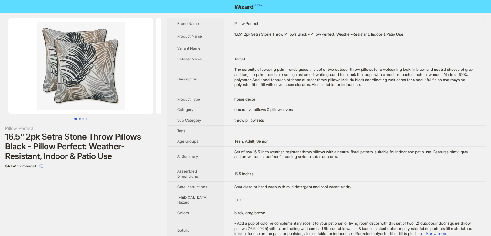
click at [79, 119] on button "Go to slide 2" at bounding box center [80, 119] width 2 height 2
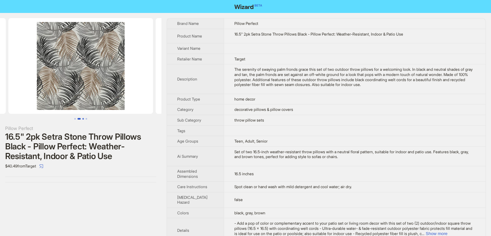
click at [84, 119] on button "Go to slide 3" at bounding box center [83, 119] width 2 height 2
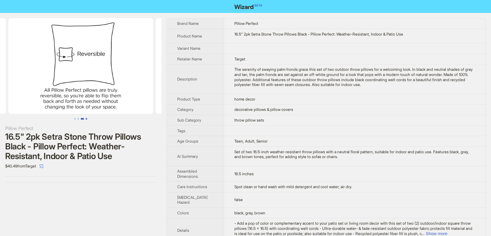
click at [86, 119] on button "Go to slide 4" at bounding box center [87, 119] width 2 height 2
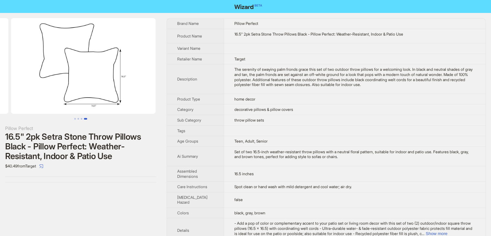
scroll to position [0, 441]
click at [76, 118] on ul at bounding box center [80, 119] width 161 height 2
click at [75, 119] on button "Go to slide 1" at bounding box center [75, 119] width 2 height 2
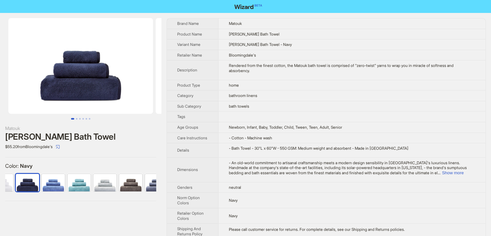
scroll to position [0, 197]
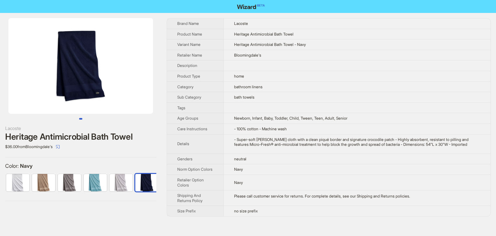
scroll to position [0, 4]
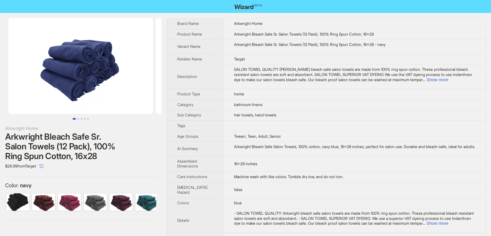
scroll to position [0, 30]
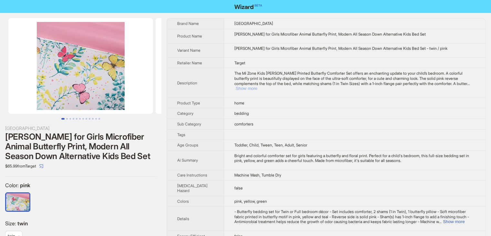
click at [257, 86] on button "Show more" at bounding box center [247, 88] width 22 height 5
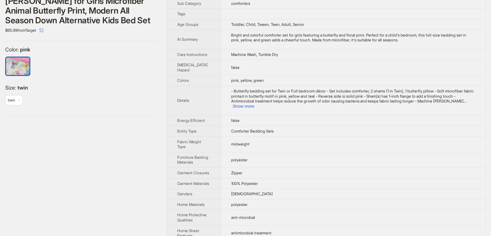
scroll to position [54, 0]
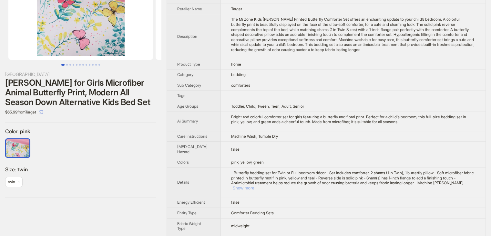
click at [254, 188] on button "Show more" at bounding box center [243, 187] width 22 height 5
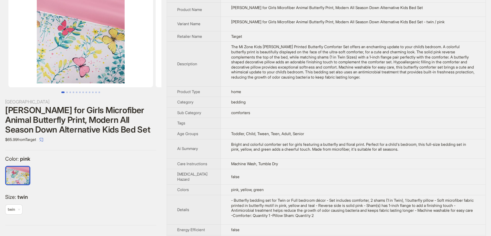
scroll to position [0, 0]
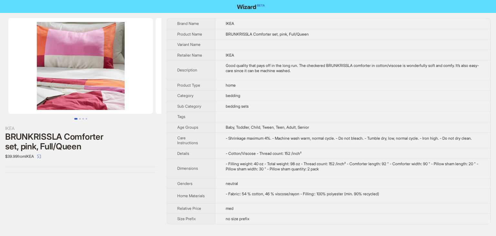
click at [372, 48] on td at bounding box center [352, 44] width 275 height 11
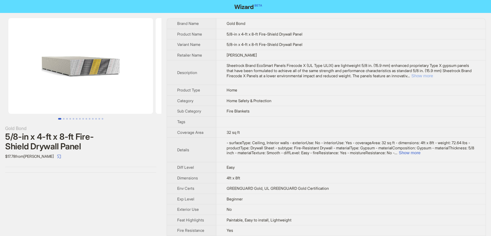
click at [433, 74] on button "Show more" at bounding box center [422, 75] width 22 height 5
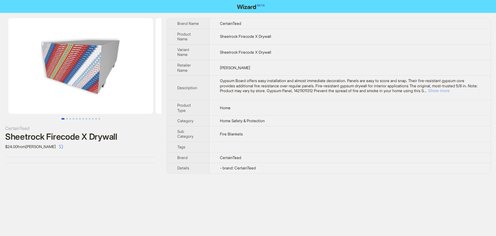
click at [449, 91] on button "Show more" at bounding box center [439, 90] width 22 height 5
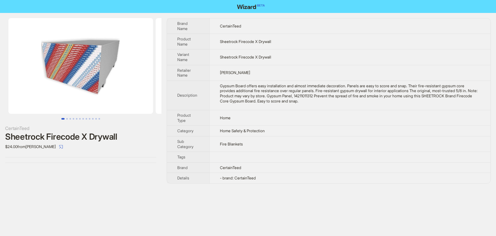
click at [273, 178] on td "- brand: CertainTeed" at bounding box center [349, 178] width 281 height 10
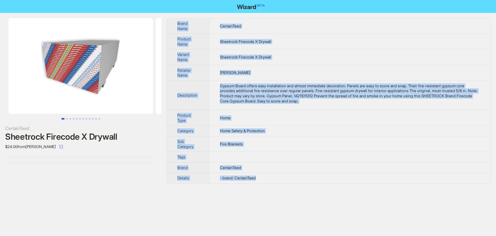
drag, startPoint x: 272, startPoint y: 178, endPoint x: 176, endPoint y: 25, distance: 180.7
click at [176, 25] on tbody "Brand Name CertainTeed Product Name Sheetrock Firecode X Drywall Variant Name S…" at bounding box center [328, 100] width 323 height 165
copy tbody "Brand Name CertainTeed Product Name Sheetrock Firecode X Drywall Variant Name S…"
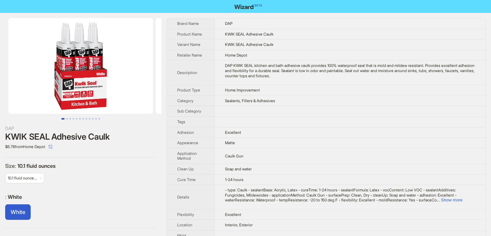
click at [410, 59] on td "Home Depot" at bounding box center [349, 55] width 271 height 11
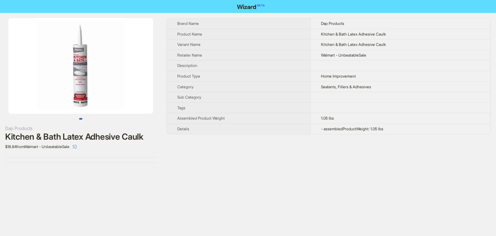
click at [375, 129] on span "- assembledProductWeight: 1.05 lbs" at bounding box center [352, 128] width 62 height 5
drag, startPoint x: 401, startPoint y: 136, endPoint x: 174, endPoint y: 20, distance: 255.8
click at [174, 20] on div "Brand Name Dap Products Product Name Kitchen & Bath Latex Adhesive Caulk Varian…" at bounding box center [329, 90] width 324 height 145
copy tbody
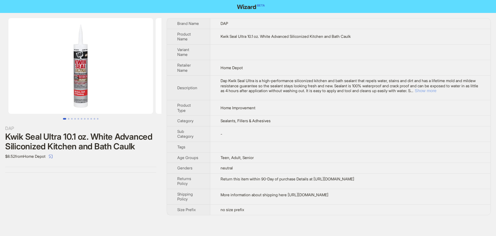
click at [436, 91] on button "Show more" at bounding box center [425, 90] width 22 height 5
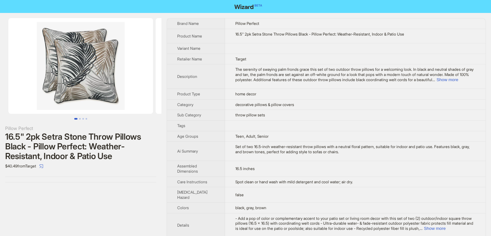
click at [104, 63] on img at bounding box center [80, 66] width 145 height 96
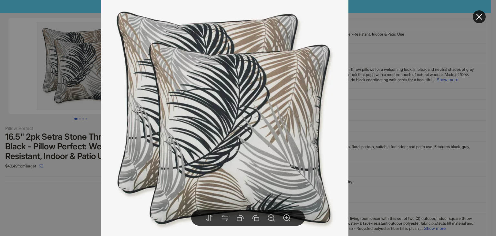
click at [396, 86] on div at bounding box center [248, 118] width 496 height 236
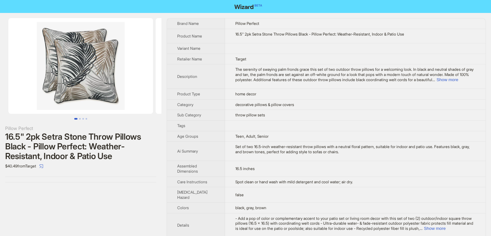
click at [85, 82] on img at bounding box center [80, 66] width 145 height 96
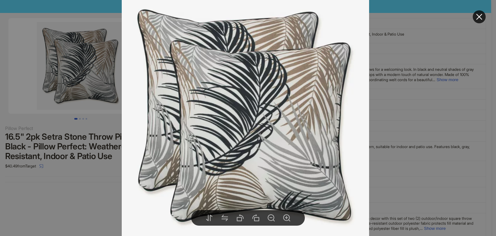
click at [89, 90] on div at bounding box center [248, 118] width 496 height 236
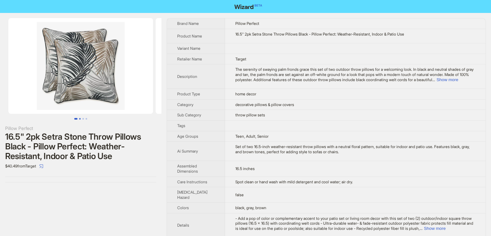
click at [79, 119] on button "Go to slide 2" at bounding box center [80, 119] width 2 height 2
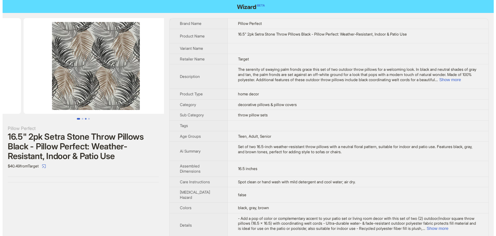
scroll to position [0, 147]
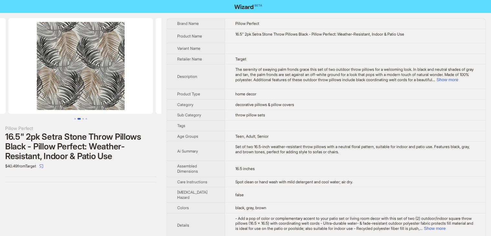
click at [90, 84] on img at bounding box center [80, 66] width 145 height 96
click at [71, 75] on img at bounding box center [80, 66] width 145 height 96
click at [83, 119] on button "Go to slide 3" at bounding box center [83, 119] width 2 height 2
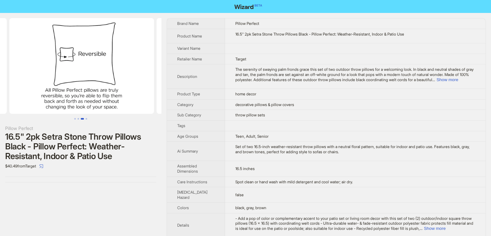
scroll to position [0, 294]
click at [86, 119] on button "Go to slide 4" at bounding box center [87, 119] width 2 height 2
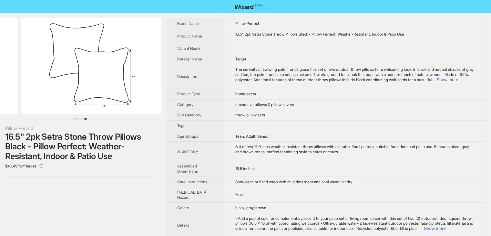
scroll to position [0, 441]
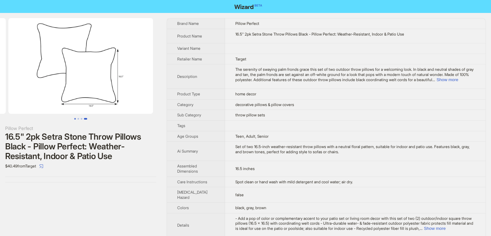
click at [75, 119] on button "Go to slide 1" at bounding box center [75, 119] width 2 height 2
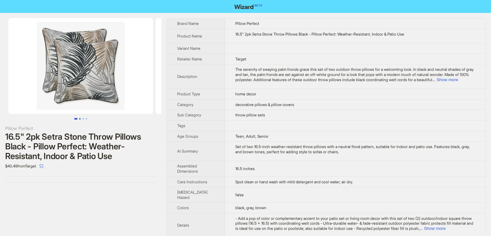
click at [80, 119] on button "Go to slide 2" at bounding box center [80, 119] width 2 height 2
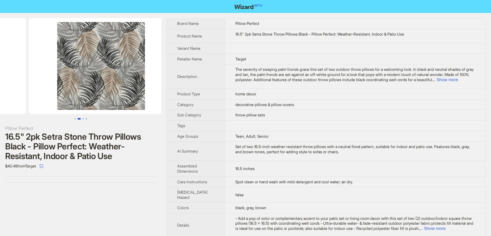
scroll to position [0, 147]
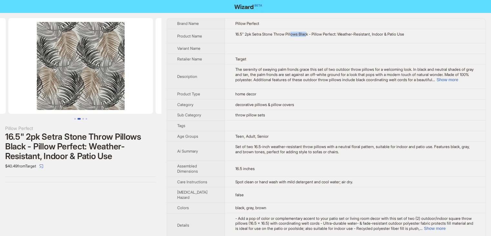
drag, startPoint x: 288, startPoint y: 34, endPoint x: 305, endPoint y: 35, distance: 17.1
click at [305, 35] on div "16.5" 2pk Setra Stone Throw Pillows Black - Pillow Perfect: Weather-Resistant, …" at bounding box center [355, 34] width 240 height 5
click at [299, 44] on td at bounding box center [355, 48] width 260 height 11
drag, startPoint x: 296, startPoint y: 34, endPoint x: 306, endPoint y: 34, distance: 10.0
click at [306, 34] on div "16.5" 2pk Setra Stone Throw Pillows Black - Pillow Perfect: Weather-Resistant, …" at bounding box center [355, 34] width 240 height 5
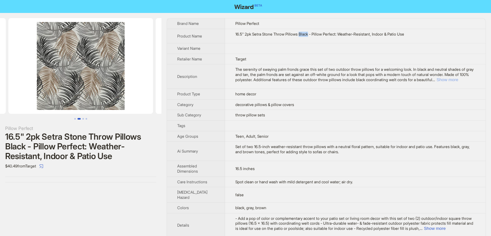
click at [458, 80] on button "Show more" at bounding box center [447, 79] width 22 height 5
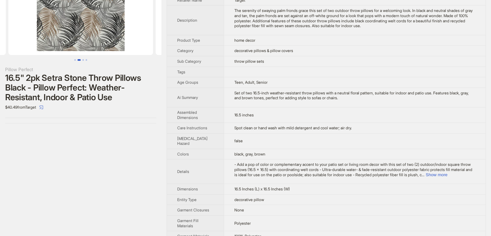
scroll to position [65, 0]
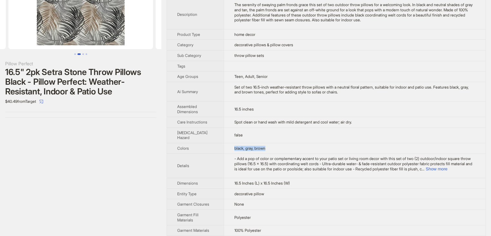
drag, startPoint x: 271, startPoint y: 147, endPoint x: 212, endPoint y: 151, distance: 58.9
click at [212, 151] on tr "Colors black, gray, brown" at bounding box center [326, 148] width 319 height 11
click at [303, 133] on td "false" at bounding box center [355, 134] width 262 height 15
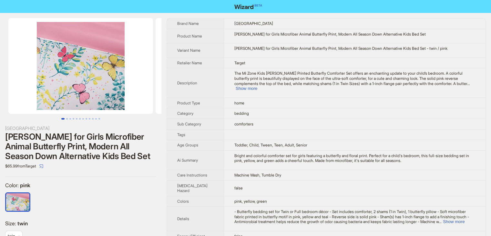
drag, startPoint x: 403, startPoint y: 34, endPoint x: 446, endPoint y: 36, distance: 43.0
click at [446, 36] on div "Cynthia Comforter for Girls Microfiber Animal Butterfly Print, Modern All Seaso…" at bounding box center [354, 34] width 241 height 5
drag, startPoint x: 101, startPoint y: 157, endPoint x: 153, endPoint y: 160, distance: 52.7
click at [153, 160] on div "Cynthia Comforter for Girls Microfiber Animal Butterfly Print, Modern All Seaso…" at bounding box center [80, 146] width 151 height 29
click at [257, 86] on button "Show more" at bounding box center [247, 88] width 22 height 5
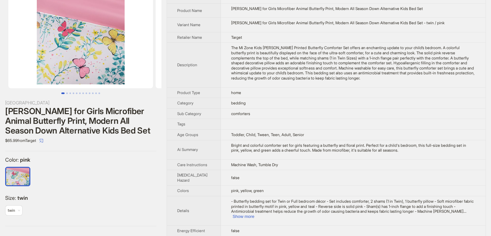
scroll to position [65, 0]
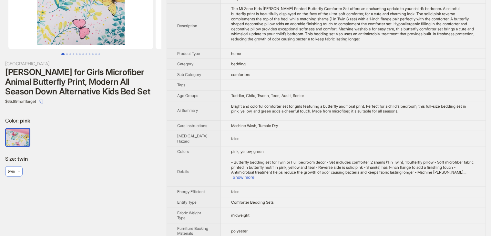
click at [19, 170] on span "twin" at bounding box center [14, 171] width 12 height 10
click at [97, 154] on div "Color : pink Size : twin twin twin" at bounding box center [80, 149] width 151 height 65
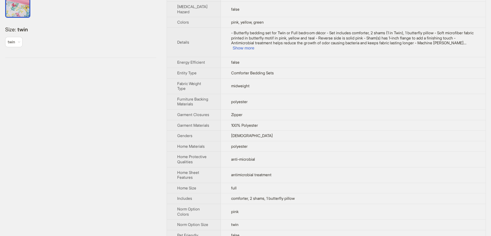
scroll to position [344, 0]
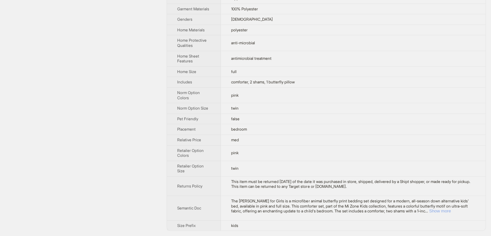
click at [451, 211] on button "Show more" at bounding box center [440, 210] width 22 height 5
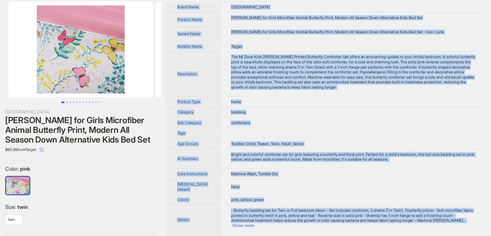
scroll to position [0, 0]
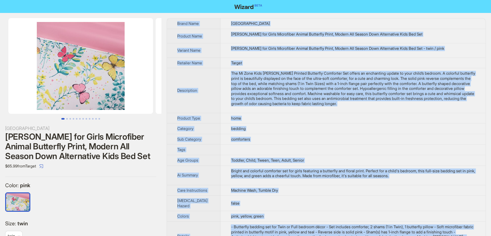
drag, startPoint x: 238, startPoint y: 227, endPoint x: 177, endPoint y: 22, distance: 214.6
copy tbody "Brand Name Regency Heights Product Name Cynthia Comforter for Girls Microfiber …"
click at [352, 133] on td "bedding" at bounding box center [352, 128] width 265 height 11
click at [350, 130] on td "bedding" at bounding box center [352, 128] width 265 height 11
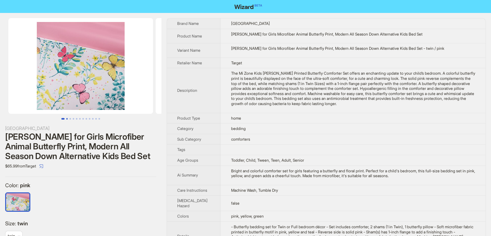
click at [67, 118] on button "Go to slide 2" at bounding box center [67, 119] width 2 height 2
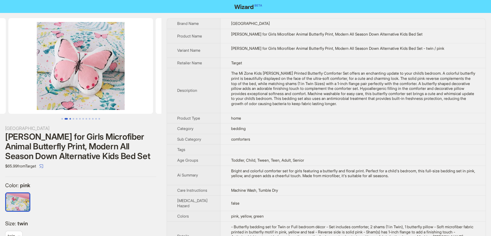
click at [69, 118] on button "Go to slide 3" at bounding box center [70, 119] width 2 height 2
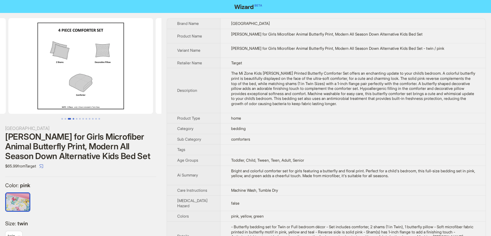
click at [73, 118] on button "Go to slide 4" at bounding box center [74, 119] width 2 height 2
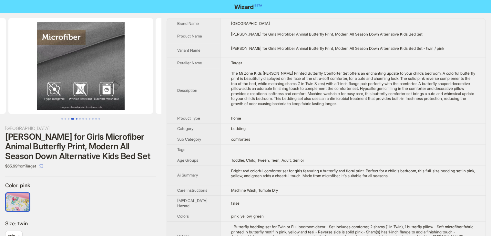
click at [76, 118] on button "Go to slide 5" at bounding box center [77, 119] width 2 height 2
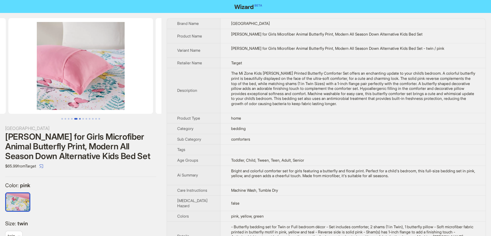
click at [79, 118] on button "Go to slide 6" at bounding box center [80, 119] width 2 height 2
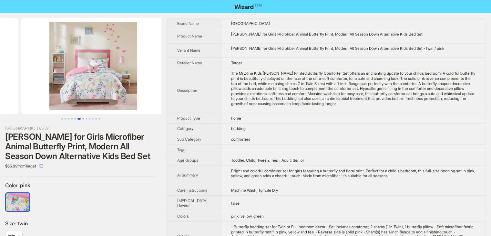
scroll to position [0, 736]
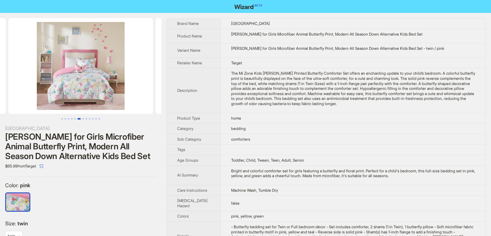
click at [81, 118] on button "Go to slide 6" at bounding box center [78, 119] width 3 height 2
click at [83, 119] on button "Go to slide 7" at bounding box center [83, 119] width 2 height 2
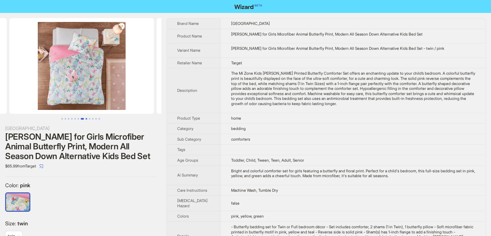
click at [86, 119] on button "Go to slide 8" at bounding box center [87, 119] width 2 height 2
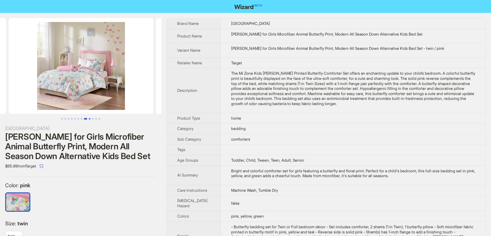
click at [90, 119] on button "Go to slide 9" at bounding box center [90, 119] width 2 height 2
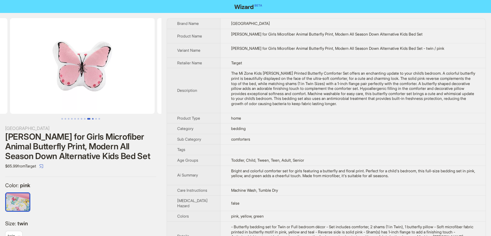
scroll to position [0, 1177]
click at [85, 119] on button "Go to slide 8" at bounding box center [85, 119] width 2 height 2
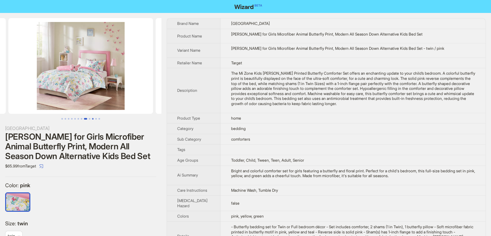
click at [93, 119] on button "Go to slide 10" at bounding box center [93, 119] width 2 height 2
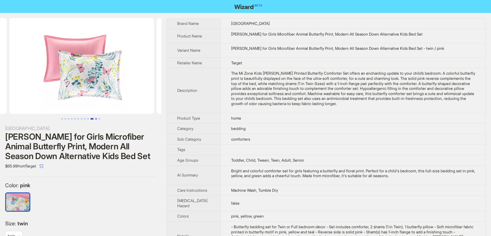
click at [95, 119] on button "Go to slide 11" at bounding box center [96, 119] width 2 height 2
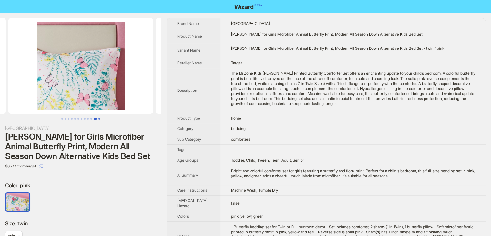
click at [99, 119] on button "Go to slide 12" at bounding box center [99, 119] width 2 height 2
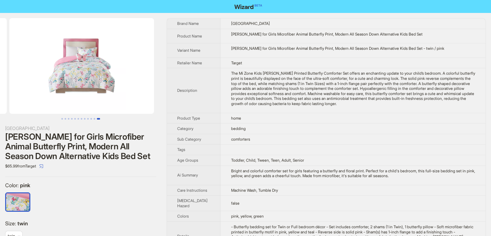
scroll to position [0, 1619]
click at [62, 118] on button "Go to slide 1" at bounding box center [62, 119] width 2 height 2
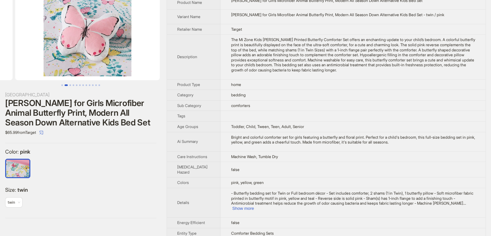
scroll to position [65, 0]
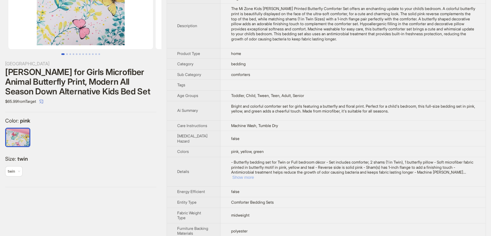
click at [254, 179] on button "Show more" at bounding box center [243, 177] width 22 height 5
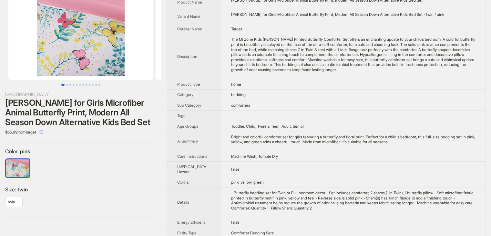
scroll to position [65, 0]
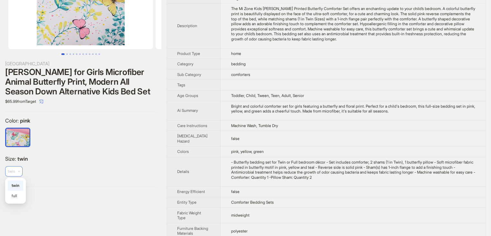
click at [21, 170] on div "twin" at bounding box center [13, 171] width 17 height 10
click at [67, 162] on div "Size : twin twin" at bounding box center [80, 168] width 151 height 26
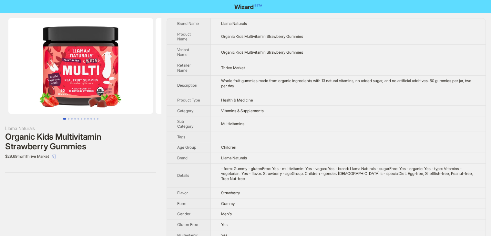
click at [340, 34] on td "Organic Kids Multivitamin Strawberry Gummies" at bounding box center [348, 36] width 275 height 15
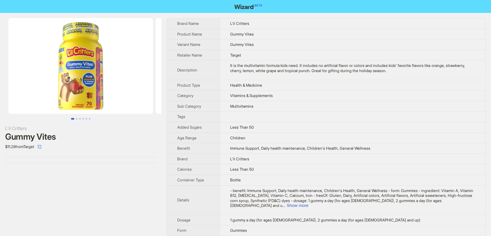
click at [333, 74] on td "It is the multivitamin formula kids need. It includes no artificial flavor or c…" at bounding box center [352, 69] width 266 height 19
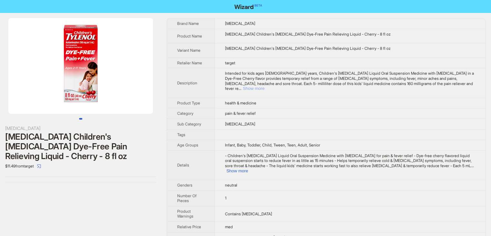
drag, startPoint x: 462, startPoint y: 83, endPoint x: 449, endPoint y: 89, distance: 14.2
click at [264, 86] on button "Show more" at bounding box center [254, 88] width 22 height 5
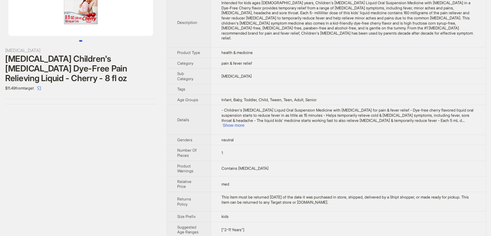
scroll to position [79, 0]
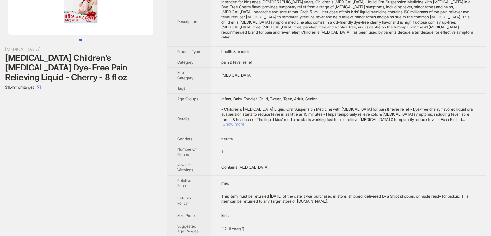
click at [244, 122] on button "Show more" at bounding box center [234, 124] width 22 height 5
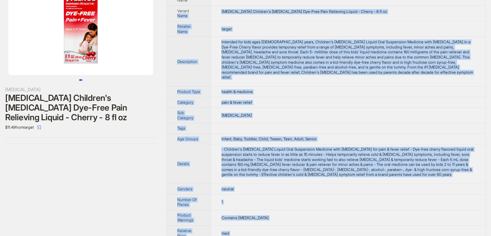
scroll to position [11, 0]
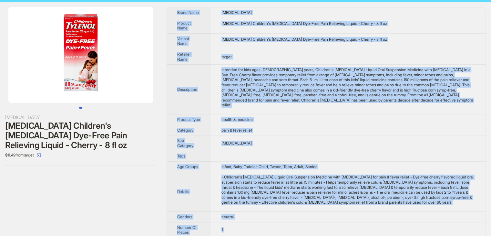
drag, startPoint x: 266, startPoint y: 226, endPoint x: 173, endPoint y: 11, distance: 234.3
click at [173, 11] on tbody "Brand Name Tylenol Product Name Tylenol Children's Acetaminophen Dye-Free Pain …" at bounding box center [326, 160] width 319 height 306
copy tbody "Brand Name Tylenol Product Name Tylenol Children's Acetaminophen Dye-Free Pain …"
click at [349, 53] on td "target" at bounding box center [348, 56] width 275 height 15
click at [348, 53] on td "target" at bounding box center [348, 56] width 275 height 15
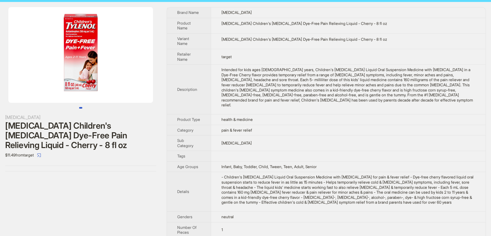
click at [348, 53] on td "target" at bounding box center [348, 56] width 275 height 15
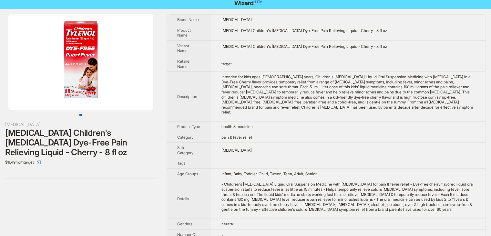
scroll to position [0, 0]
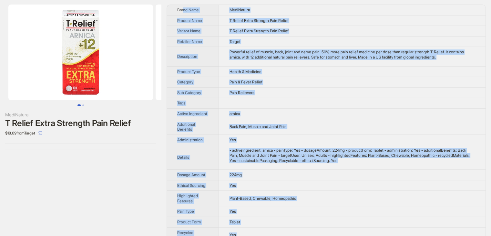
scroll to position [13, 0]
drag, startPoint x: 268, startPoint y: 225, endPoint x: 175, endPoint y: 15, distance: 229.7
click at [175, 15] on tbody "Brand Name MediNatura Product Name T Relief Extra Strength Pain Relief Variant …" at bounding box center [326, 137] width 319 height 264
copy tbody "Brand Name MediNatura Product Name T Relief Extra Strength Pain Relief Variant …"
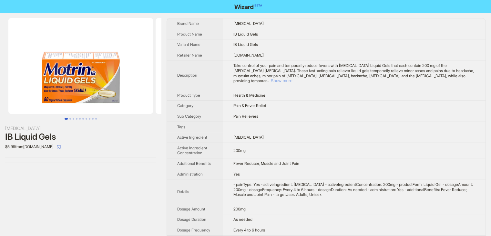
click at [292, 78] on button "Show more" at bounding box center [281, 80] width 22 height 5
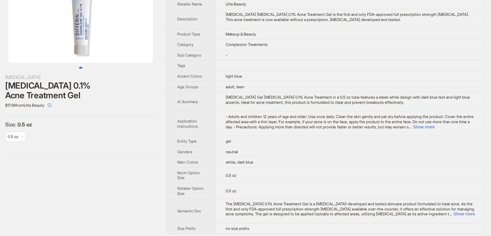
scroll to position [53, 0]
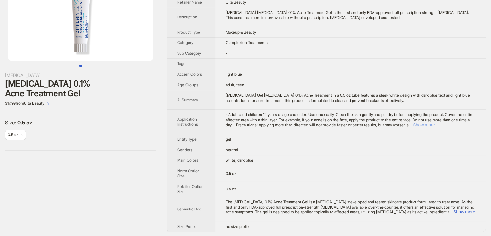
click at [434, 123] on button "Show more" at bounding box center [424, 124] width 22 height 5
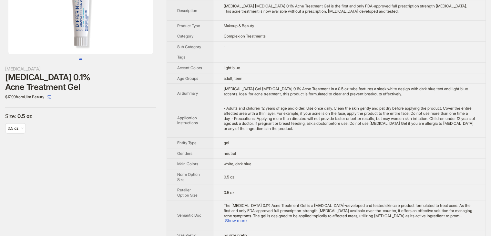
scroll to position [63, 0]
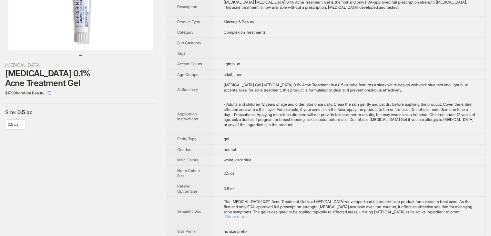
click at [247, 214] on button "Show more" at bounding box center [236, 216] width 22 height 5
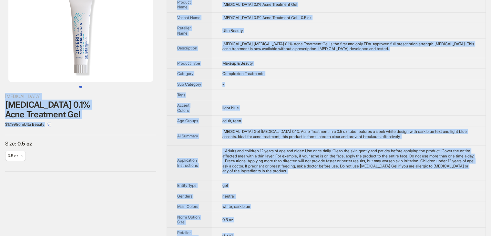
scroll to position [0, 0]
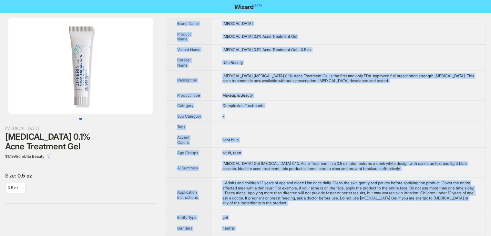
drag, startPoint x: 257, startPoint y: 227, endPoint x: 173, endPoint y: 23, distance: 220.5
click at [173, 23] on tbody "Brand Name Differin Product Name Adapalene 0.1% Acne Treatment Gel Variant Name…" at bounding box center [326, 171] width 319 height 306
copy tbody "Brand Name Differin Product Name Adapalene 0.1% Acne Treatment Gel Variant Name…"
click at [274, 75] on div "Differin Adapalene 0.1% Acne Treatment Gel is the first and only FDA-approved f…" at bounding box center [348, 78] width 253 height 10
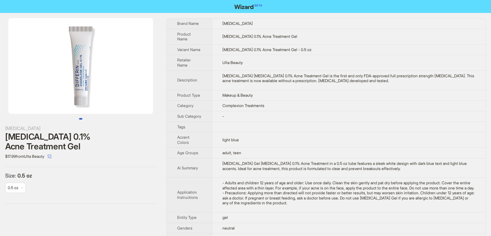
click at [164, 67] on div "Differin Adapalene 0.1% Acne Treatment Gel $17.99 from Ulta Beauty Size : 0.5 o…" at bounding box center [245, 171] width 491 height 317
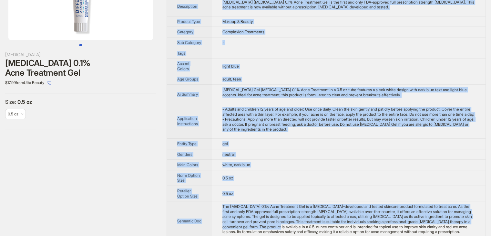
scroll to position [103, 0]
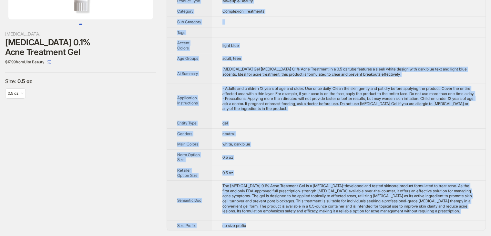
drag, startPoint x: 177, startPoint y: 17, endPoint x: 323, endPoint y: 224, distance: 252.6
click at [323, 224] on div "Differin Adapalene 0.1% Acne Treatment Gel $17.99 from Ulta Beauty Size : 0.5 o…" at bounding box center [245, 77] width 491 height 317
copy tbody "Brand Name Differin Product Name Adapalene 0.1% Acne Treatment Gel Variant Name…"
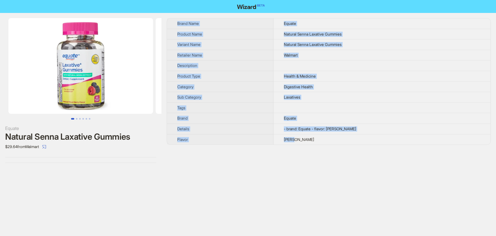
drag, startPoint x: 320, startPoint y: 148, endPoint x: 315, endPoint y: 140, distance: 9.1
click at [315, 140] on div "Brand Name Equate Product Name Natural Senna Laxative Gummies Variant Name Natu…" at bounding box center [329, 90] width 324 height 145
copy tbody "Brand Name Equate Product Name Natural Senna Laxative Gummies Variant Name Natu…"
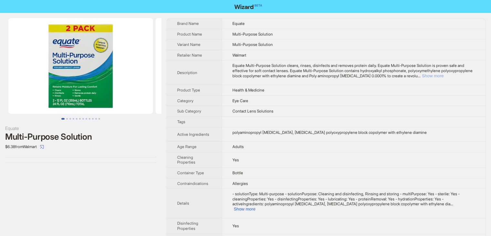
click at [443, 75] on button "Show more" at bounding box center [433, 75] width 22 height 5
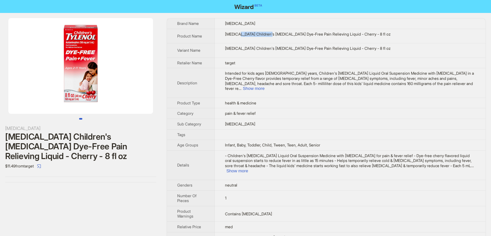
drag, startPoint x: 240, startPoint y: 33, endPoint x: 271, endPoint y: 36, distance: 31.8
click at [272, 36] on div "[MEDICAL_DATA] Children's [MEDICAL_DATA] Dye-Free Pain Relieving Liquid - Cherr…" at bounding box center [350, 34] width 250 height 5
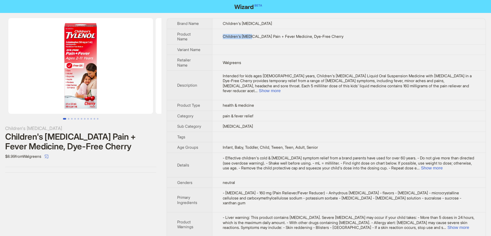
drag, startPoint x: 223, startPoint y: 37, endPoint x: 255, endPoint y: 37, distance: 32.0
click at [255, 37] on td "Children's [MEDICAL_DATA] Pain + Fever Medicine, Dye-Free Cherry" at bounding box center [348, 36] width 273 height 15
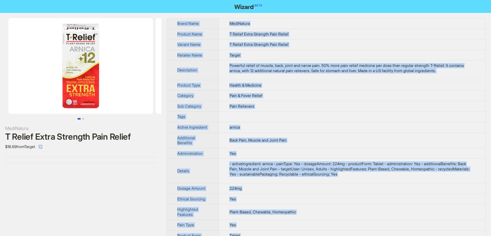
drag, startPoint x: 270, startPoint y: 226, endPoint x: 177, endPoint y: 22, distance: 224.3
click at [177, 22] on tbody "Brand Name MediNatura Product Name T Relief Extra Strength Pain Relief Variant …" at bounding box center [326, 150] width 319 height 264
copy tbody "Brand Name MediNatura Product Name T Relief Extra Strength Pain Relief Variant …"
click at [316, 118] on td at bounding box center [352, 116] width 267 height 11
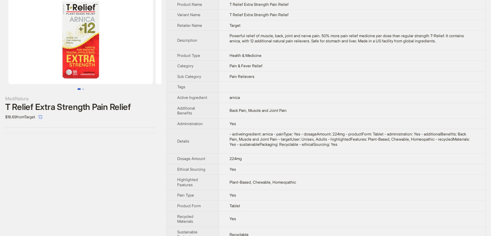
scroll to position [18, 0]
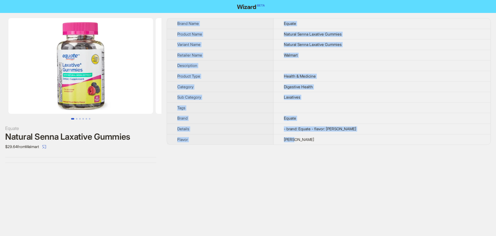
drag, startPoint x: 328, startPoint y: 141, endPoint x: 174, endPoint y: 28, distance: 190.4
click at [174, 28] on tbody "Brand Name Equate Product Name Natural Senna Laxative Gummies Variant Name Natu…" at bounding box center [328, 81] width 323 height 126
copy tbody "Brand Name Equate Product Name Natural Senna Laxative Gummies Variant Name Natu…"
drag, startPoint x: 337, startPoint y: 61, endPoint x: 327, endPoint y: 51, distance: 14.1
click at [337, 61] on td at bounding box center [381, 65] width 217 height 11
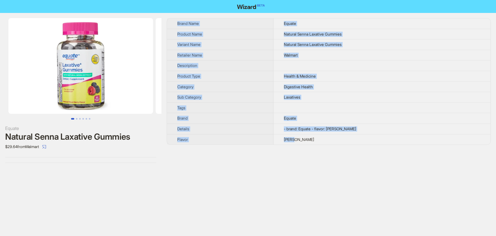
click at [318, 47] on td "Natural Senna Laxative Gummies" at bounding box center [381, 44] width 217 height 11
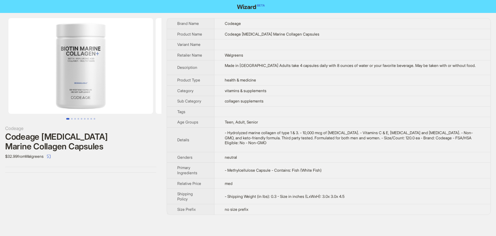
click at [333, 82] on td "health & medicine" at bounding box center [352, 80] width 276 height 11
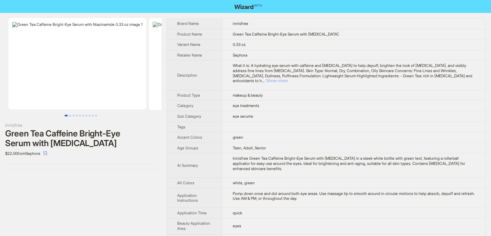
click at [288, 78] on button "Show more" at bounding box center [277, 80] width 22 height 5
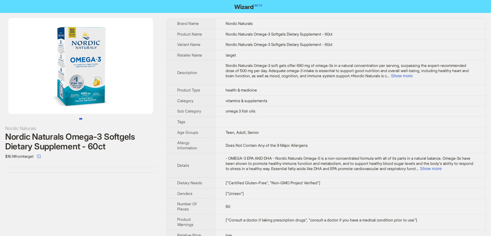
click at [298, 86] on td "health & medicine" at bounding box center [350, 90] width 270 height 11
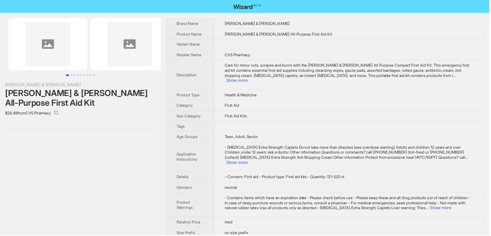
click at [458, 75] on div "Care for minor cuts, scrapes and burns with the Johnson & Johnson All Purpose C…" at bounding box center [350, 73] width 249 height 20
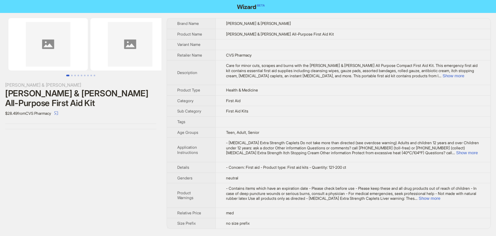
click at [458, 75] on div "Care for minor cuts, scrapes and burns with the Johnson & Johnson All Purpose C…" at bounding box center [353, 70] width 254 height 15
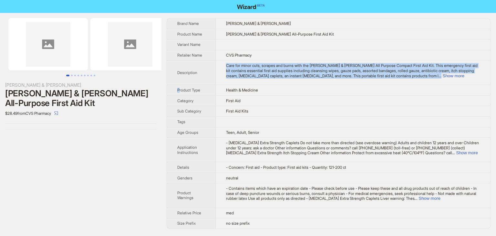
click at [458, 75] on div "Care for minor cuts, scrapes and burns with the Johnson & Johnson All Purpose C…" at bounding box center [353, 70] width 254 height 15
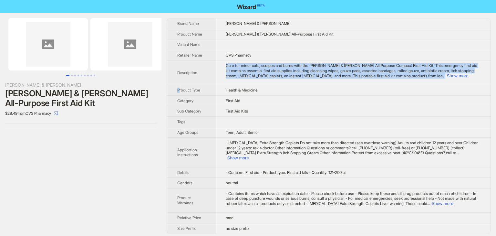
click at [460, 75] on div "Care for minor cuts, scrapes and burns with the Johnson & Johnson All Purpose C…" at bounding box center [353, 70] width 254 height 15
click at [470, 74] on div "Care for minor cuts, scrapes and burns with the Johnson & Johnson All Purpose C…" at bounding box center [353, 70] width 254 height 15
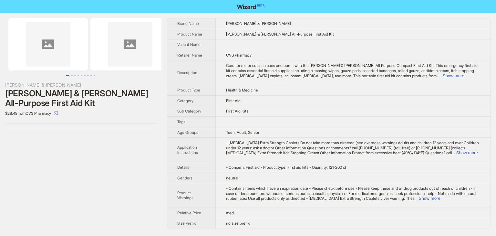
click at [470, 74] on div "Care for minor cuts, scrapes and burns with the Johnson & Johnson All Purpose C…" at bounding box center [353, 70] width 254 height 15
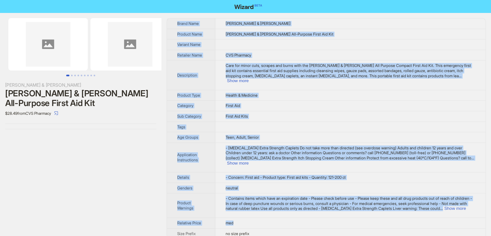
drag, startPoint x: 198, startPoint y: 58, endPoint x: 337, endPoint y: 225, distance: 217.4
click at [337, 225] on tbody "Brand Name Johnson & Johnson Product Name Johnson & Johnson All-Purpose First A…" at bounding box center [326, 128] width 319 height 220
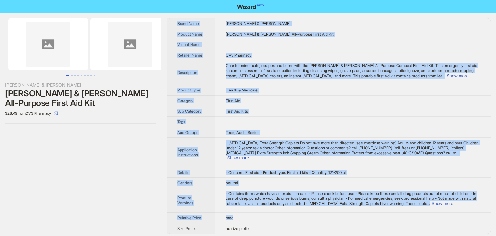
copy tbody "Brand Name Johnson & Johnson Product Name Johnson & Johnson All-Purpose First A…"
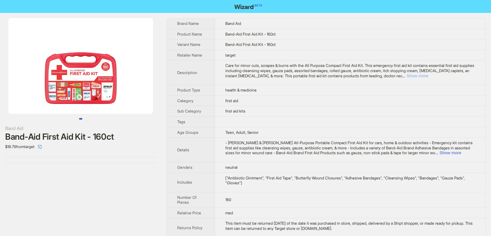
click at [428, 73] on button "Show more" at bounding box center [417, 75] width 22 height 5
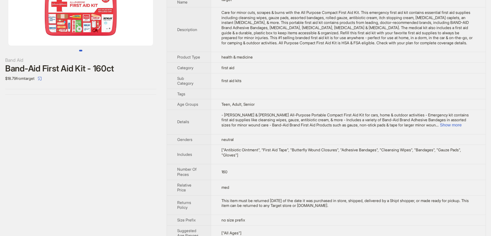
scroll to position [93, 0]
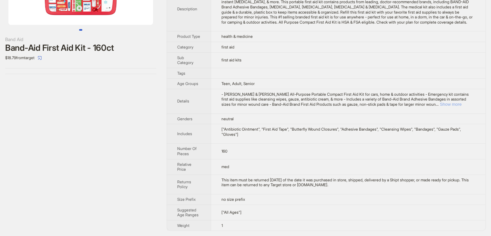
click at [462, 102] on button "Show more" at bounding box center [451, 104] width 22 height 5
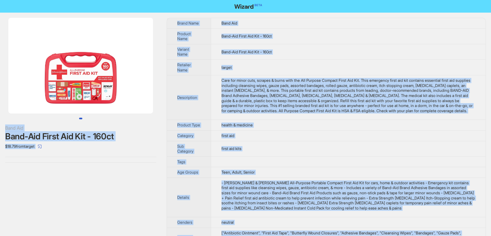
scroll to position [0, 0]
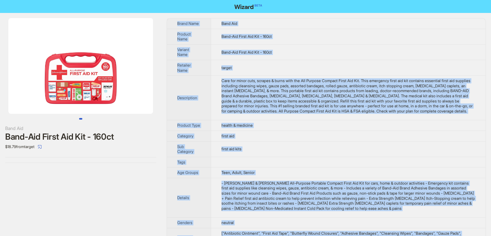
drag, startPoint x: 234, startPoint y: 226, endPoint x: 174, endPoint y: 22, distance: 212.5
click at [174, 22] on tbody "Brand Name Band Aid Product Name Band-Aid First Aid Kit - 160ct Variant Name Ba…" at bounding box center [326, 176] width 319 height 316
copy tbody "Brand Name Band Aid Product Name Band-Aid First Aid Kit - 160ct Variant Name Ba…"
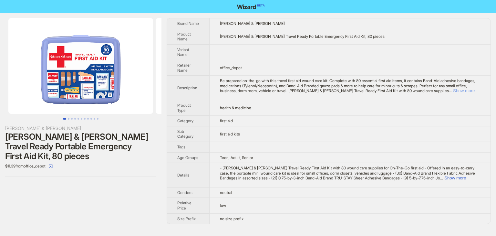
click at [467, 93] on button "Show more" at bounding box center [464, 90] width 22 height 5
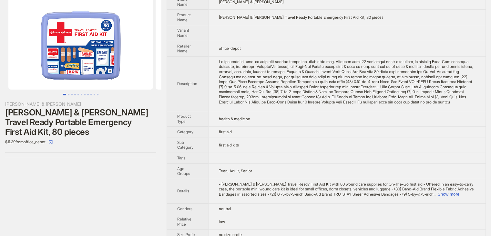
scroll to position [38, 0]
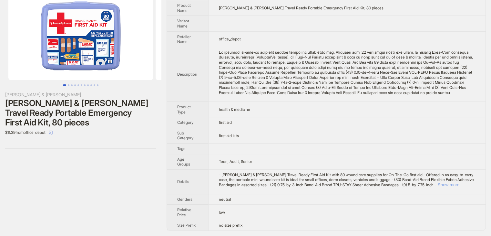
click at [459, 184] on button "Show more" at bounding box center [449, 184] width 22 height 5
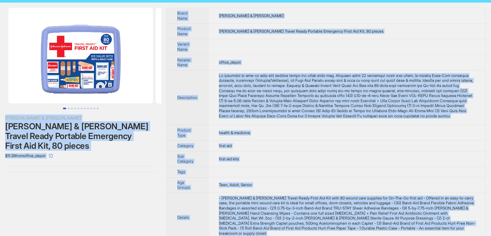
scroll to position [0, 0]
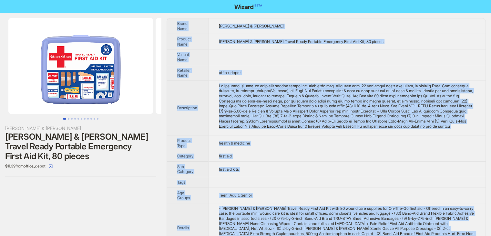
drag, startPoint x: 249, startPoint y: 227, endPoint x: 175, endPoint y: 18, distance: 221.2
click at [175, 18] on tbody "Brand Name Johnson & Johnson Product Name Johnson & Johnson Travel Ready Portab…" at bounding box center [326, 153] width 319 height 270
copy tbody "Brand Name Johnson & Johnson Product Name Johnson & Johnson Travel Ready Portab…"
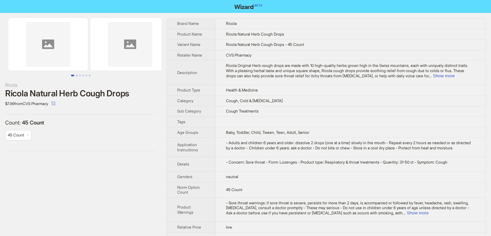
scroll to position [32, 0]
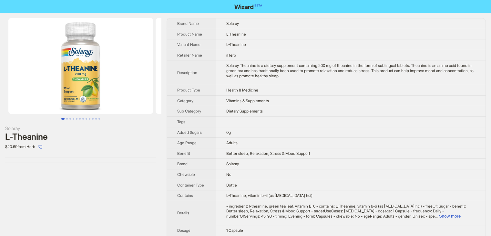
click at [337, 110] on td "Dietary Supplements" at bounding box center [351, 111] width 270 height 11
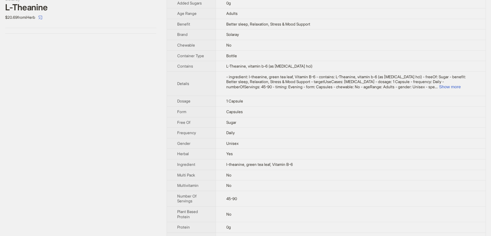
scroll to position [161, 0]
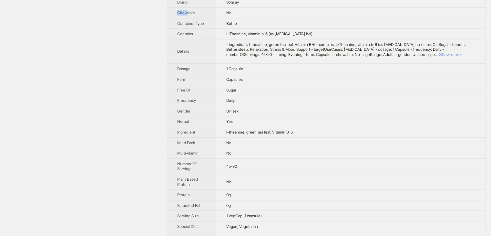
click at [459, 56] on button "Show more" at bounding box center [450, 54] width 22 height 5
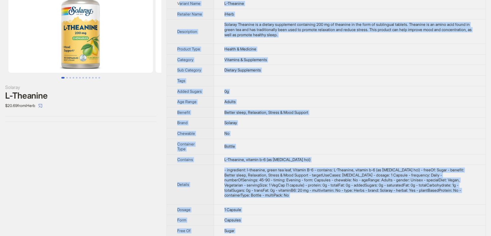
scroll to position [38, 0]
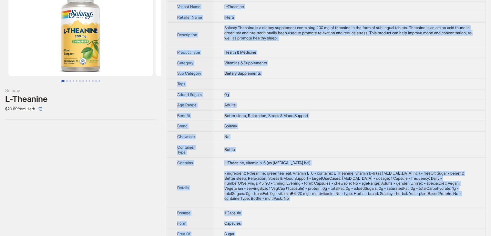
drag, startPoint x: 245, startPoint y: 224, endPoint x: 176, endPoint y: 5, distance: 229.6
click at [176, 5] on tbody "Brand Name Solaray Product Name L-Theanine Variant Name L-Theanine Retailer Nam…" at bounding box center [326, 225] width 319 height 489
copy tbody "Variant Name L-Theanine Retailer Name iHerb Description Solaray Theanine is a d…"
click at [397, 85] on td at bounding box center [349, 83] width 271 height 11
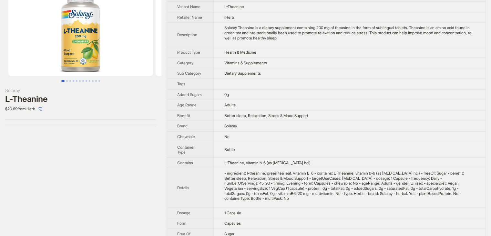
click at [86, 42] on img at bounding box center [80, 28] width 145 height 96
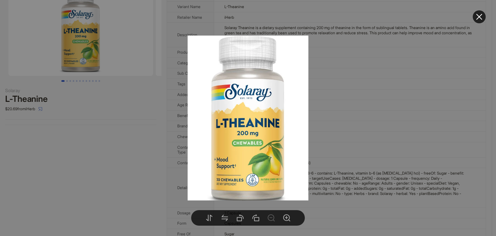
click at [402, 120] on div at bounding box center [248, 118] width 496 height 236
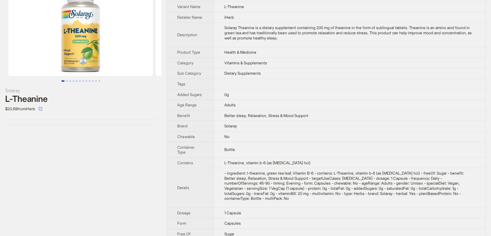
scroll to position [0, 0]
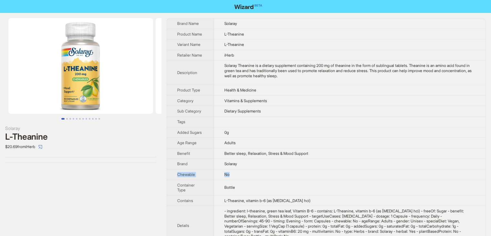
drag, startPoint x: 177, startPoint y: 175, endPoint x: 260, endPoint y: 173, distance: 83.6
click at [260, 173] on tr "Chewable No" at bounding box center [326, 174] width 319 height 11
click at [85, 87] on img at bounding box center [80, 66] width 145 height 96
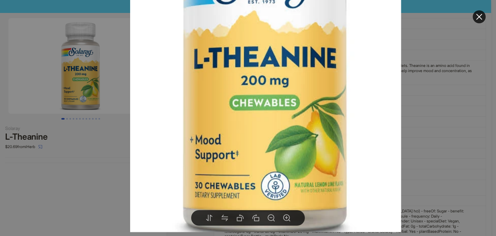
click at [425, 125] on div at bounding box center [248, 118] width 496 height 236
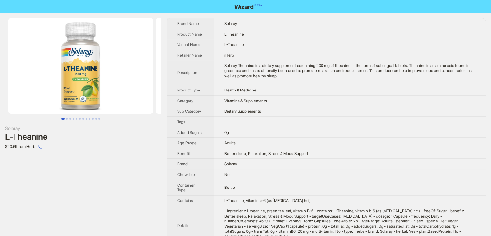
click at [226, 176] on span "No" at bounding box center [226, 174] width 5 height 5
drag, startPoint x: 223, startPoint y: 175, endPoint x: 233, endPoint y: 174, distance: 10.3
click at [233, 174] on td "No" at bounding box center [349, 174] width 271 height 11
click at [236, 174] on td "No" at bounding box center [349, 174] width 271 height 11
click at [83, 100] on img at bounding box center [80, 66] width 145 height 96
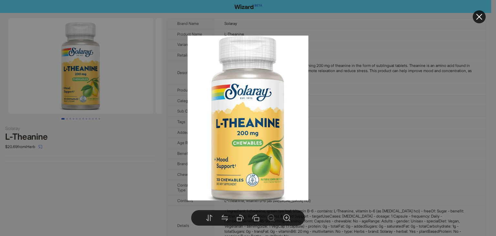
click at [67, 119] on div at bounding box center [248, 118] width 496 height 236
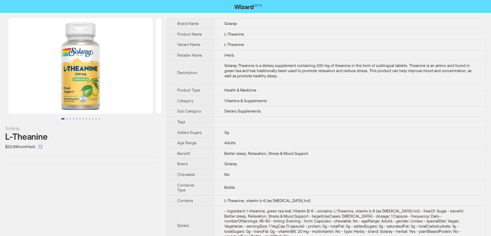
click at [67, 119] on button "Go to slide 2" at bounding box center [67, 119] width 2 height 2
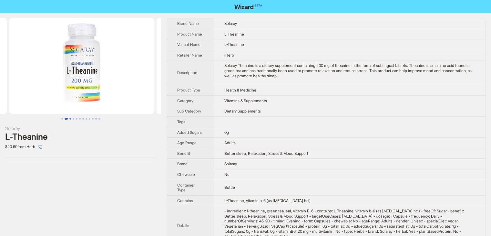
click at [70, 119] on button "Go to slide 3" at bounding box center [70, 119] width 2 height 2
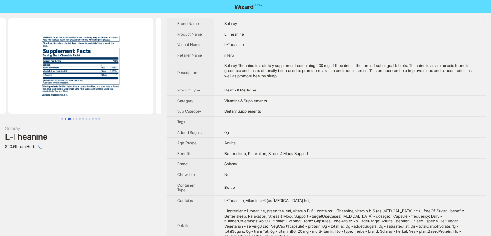
click at [66, 119] on button "Go to slide 2" at bounding box center [66, 119] width 2 height 2
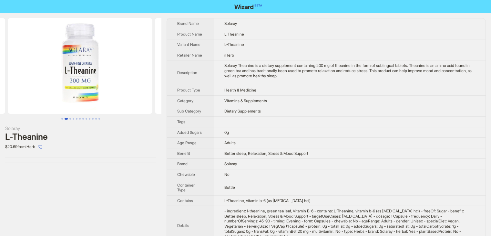
scroll to position [0, 147]
click at [86, 86] on img at bounding box center [80, 66] width 145 height 96
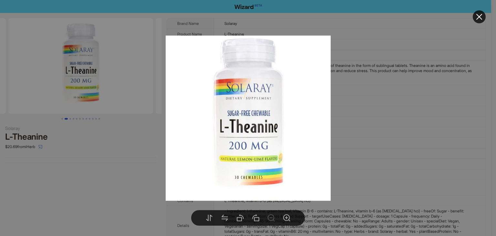
click at [382, 110] on div at bounding box center [248, 118] width 496 height 236
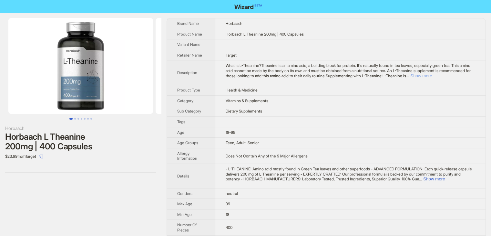
click at [432, 73] on button "Show more" at bounding box center [421, 75] width 22 height 5
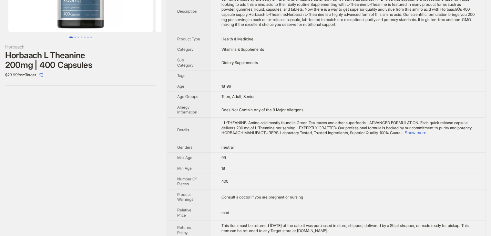
scroll to position [125, 0]
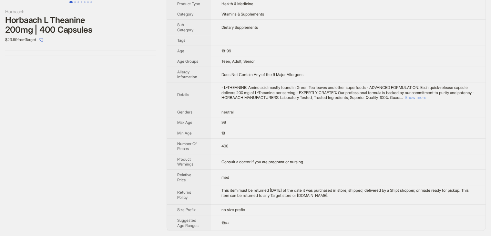
click at [426, 97] on button "Show more" at bounding box center [415, 97] width 22 height 5
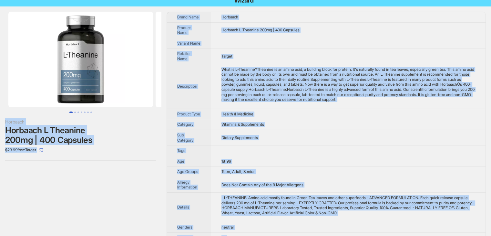
scroll to position [0, 0]
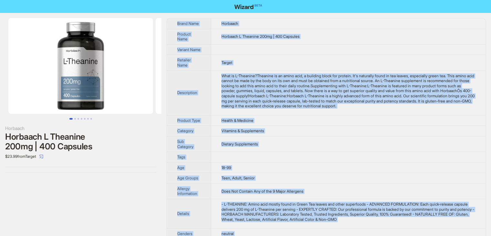
drag, startPoint x: 243, startPoint y: 226, endPoint x: 173, endPoint y: 20, distance: 217.6
click at [173, 20] on tbody "Brand Name Horbaach Product Name Horbaach L Theanine 200mg | 400 Capsules Varia…" at bounding box center [326, 184] width 319 height 333
copy tbody "Brand Name Horbaach Product Name Horbaach L Theanine 200mg | 400 Capsules Varia…"
click at [283, 51] on td at bounding box center [348, 49] width 274 height 11
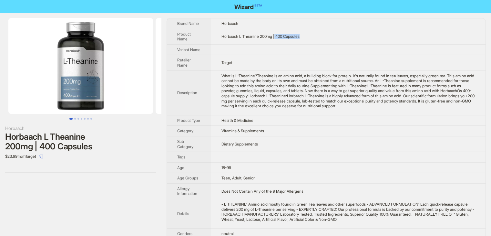
drag, startPoint x: 279, startPoint y: 35, endPoint x: 308, endPoint y: 36, distance: 29.1
click at [308, 36] on td "Horbaach L Theanine 200mg | 400 Capsules" at bounding box center [348, 36] width 274 height 15
click at [368, 108] on div "What is L-Theanine?Theanine is an amino acid, a building block for protein. It'…" at bounding box center [348, 90] width 254 height 35
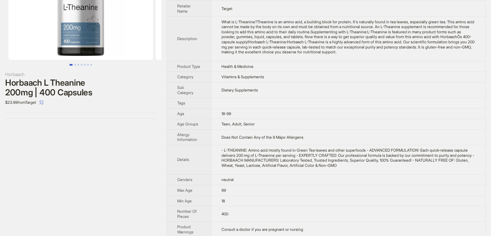
scroll to position [130, 0]
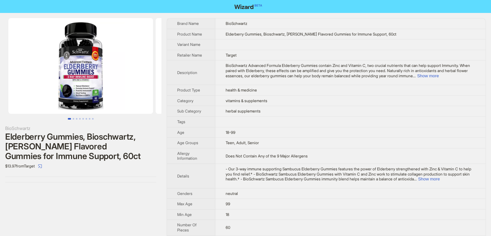
click at [288, 93] on td "health & medicine" at bounding box center [350, 90] width 270 height 11
click at [439, 74] on button "Show more" at bounding box center [428, 75] width 22 height 5
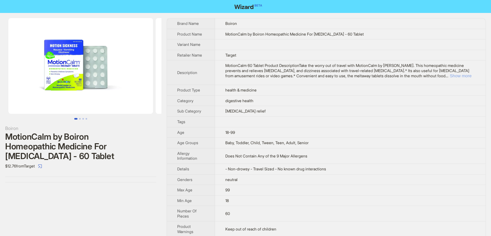
click at [463, 76] on button "Show more" at bounding box center [461, 75] width 22 height 5
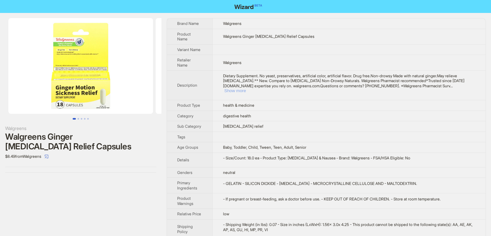
click at [246, 88] on button "Show more" at bounding box center [235, 90] width 22 height 5
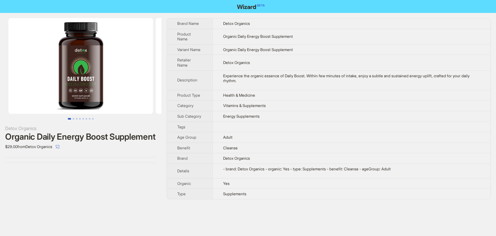
click at [305, 92] on td "Health & Medicine" at bounding box center [351, 95] width 278 height 11
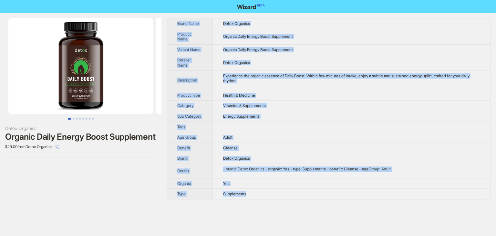
drag, startPoint x: 259, startPoint y: 191, endPoint x: 176, endPoint y: 20, distance: 189.9
click at [176, 20] on tbody "Brand Name Detox Organics Product Name Organic Daily Energy Boost Supplement Va…" at bounding box center [328, 108] width 323 height 180
copy tbody "Brand Name Detox Organics Product Name Organic Daily Energy Boost Supplement Va…"
drag, startPoint x: 242, startPoint y: 171, endPoint x: 171, endPoint y: 20, distance: 166.9
click at [171, 20] on tbody "Brand Name Detox Organics Product Name Organic Daily Energy Boost Supplement Va…" at bounding box center [328, 108] width 323 height 180
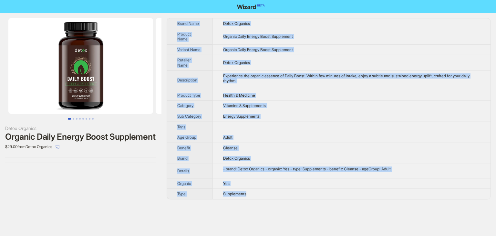
copy tbody "Brand Name Detox Organics Product Name Organic Daily Energy Boost Supplement Va…"
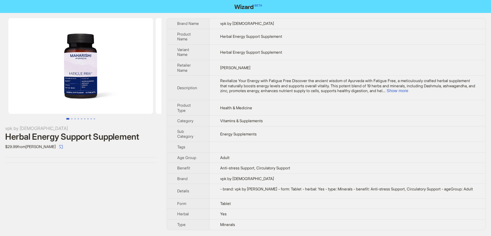
scroll to position [4, 0]
click at [408, 88] on button "Show more" at bounding box center [397, 90] width 22 height 5
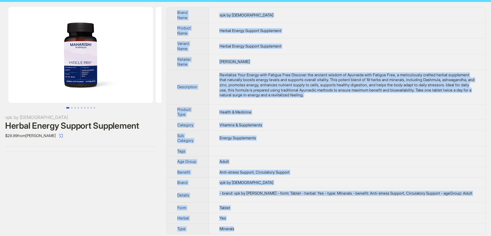
scroll to position [0, 0]
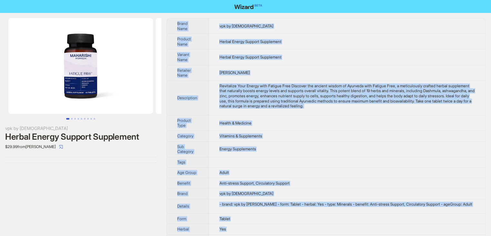
drag, startPoint x: 250, startPoint y: 227, endPoint x: 173, endPoint y: 22, distance: 218.4
click at [173, 22] on tbody "Brand Name vpk by Maharishi Ayurveda Product Name Herbal Energy Support Supplem…" at bounding box center [326, 131] width 319 height 226
copy tbody "Brand Name vpk by Maharishi Ayurveda Product Name Herbal Energy Support Supplem…"
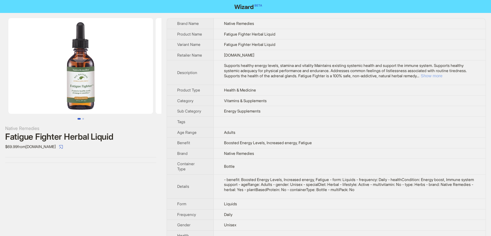
click at [442, 77] on button "Show more" at bounding box center [432, 75] width 22 height 5
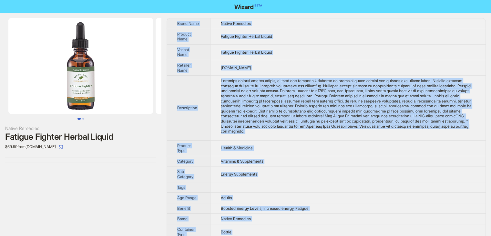
drag, startPoint x: 249, startPoint y: 225, endPoint x: 172, endPoint y: 25, distance: 214.1
click at [172, 25] on tbody "Brand Name Native Remedies Product Name Fatigue Fighter Herbal Liquid Variant N…" at bounding box center [326, 203] width 319 height 371
copy tbody "Brand Name Native Remedies Product Name Fatigue Fighter Herbal Liquid Variant N…"
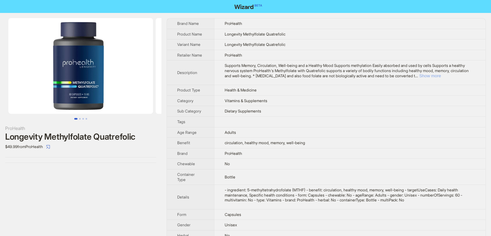
click at [441, 77] on button "Show more" at bounding box center [430, 75] width 22 height 5
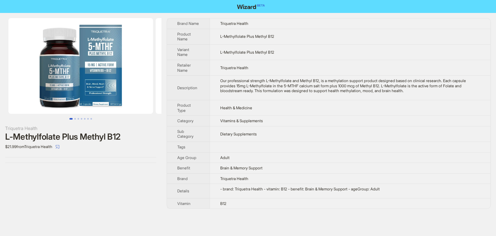
click at [90, 84] on img at bounding box center [80, 66] width 145 height 96
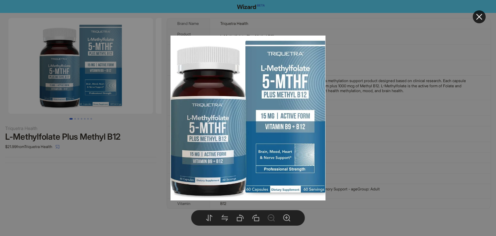
click at [76, 119] on div at bounding box center [248, 118] width 496 height 236
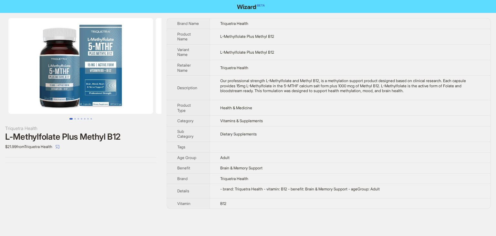
click at [75, 118] on button "Go to slide 2" at bounding box center [75, 119] width 2 height 2
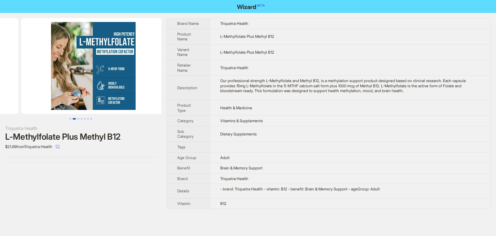
scroll to position [0, 147]
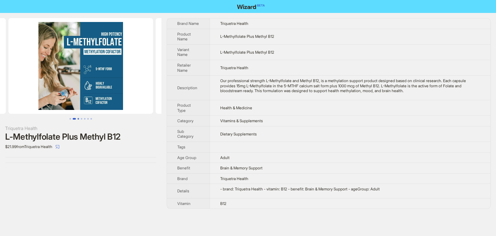
click at [77, 119] on button "Go to slide 3" at bounding box center [78, 119] width 2 height 2
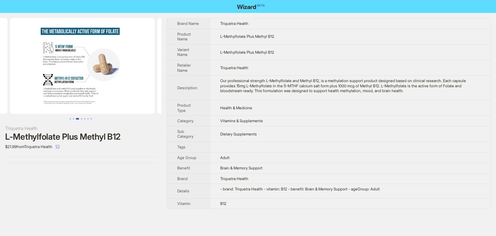
scroll to position [0, 294]
click at [94, 69] on img at bounding box center [80, 66] width 145 height 96
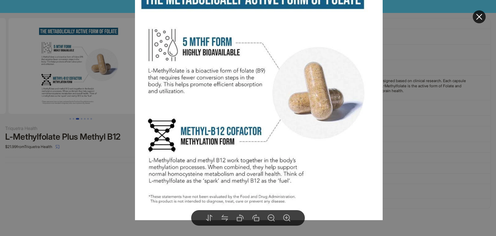
click at [125, 155] on div at bounding box center [248, 118] width 496 height 236
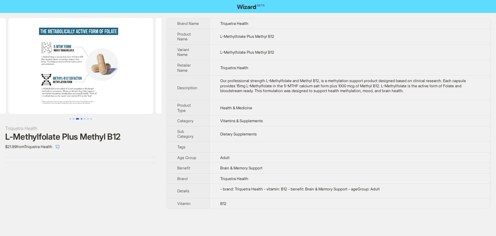
click at [81, 118] on button "Go to slide 4" at bounding box center [82, 119] width 2 height 2
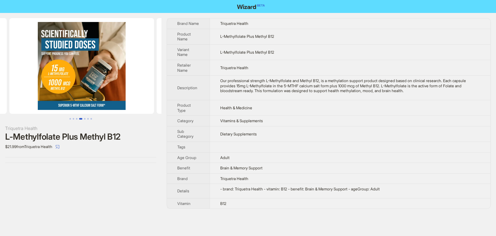
scroll to position [0, 441]
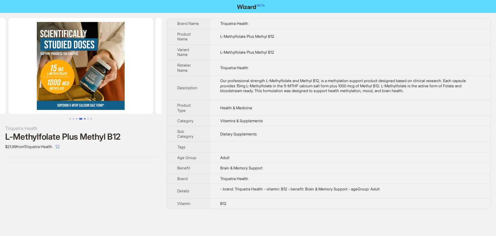
click at [85, 119] on button "Go to slide 5" at bounding box center [85, 119] width 2 height 2
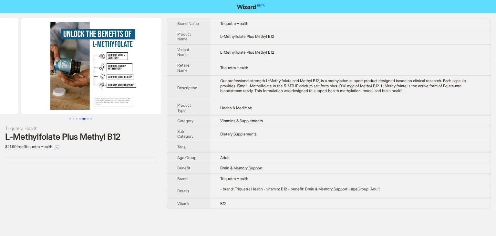
scroll to position [0, 589]
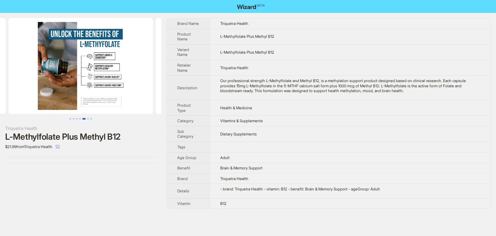
click at [95, 88] on img at bounding box center [80, 66] width 145 height 96
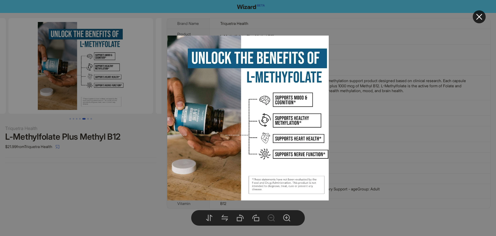
click at [86, 117] on div at bounding box center [248, 118] width 496 height 236
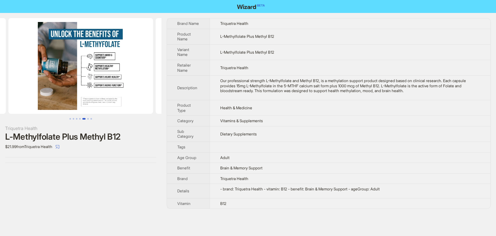
click at [88, 119] on button "Go to slide 6" at bounding box center [88, 119] width 2 height 2
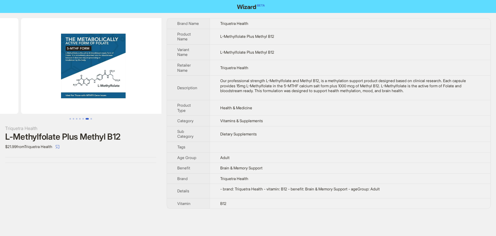
scroll to position [0, 736]
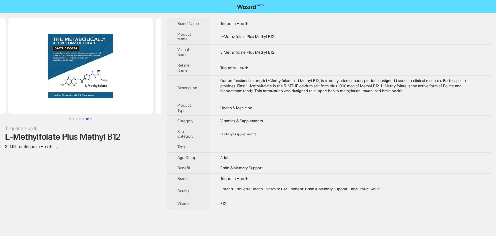
click at [97, 79] on img at bounding box center [80, 66] width 145 height 96
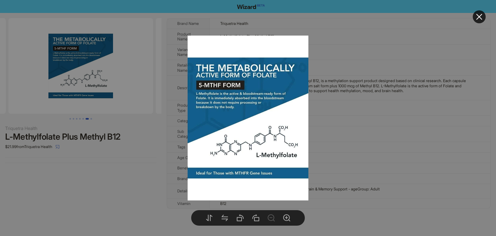
click at [91, 118] on div at bounding box center [248, 118] width 496 height 236
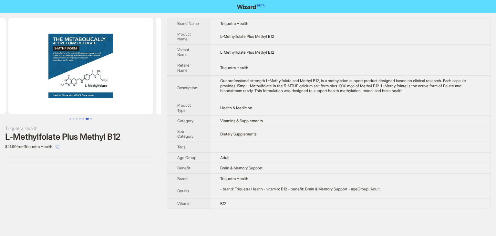
click at [91, 118] on button "Go to slide 7" at bounding box center [91, 119] width 2 height 2
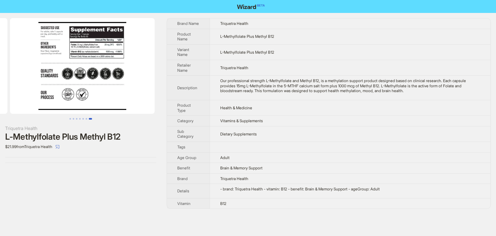
scroll to position [0, 883]
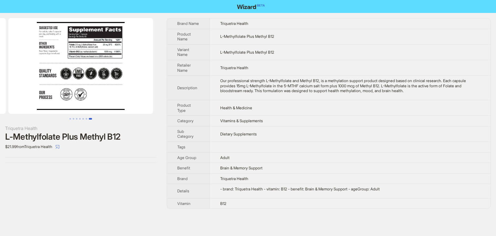
click at [114, 92] on img at bounding box center [80, 66] width 145 height 96
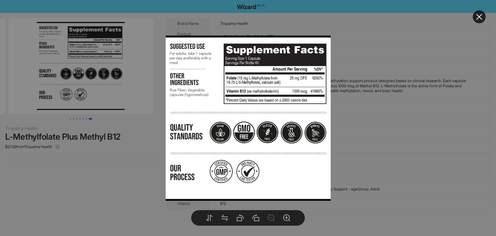
click at [345, 119] on div at bounding box center [248, 118] width 496 height 236
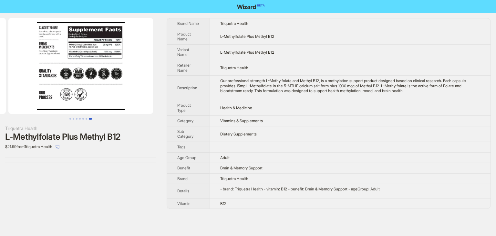
click at [106, 54] on img at bounding box center [80, 66] width 145 height 96
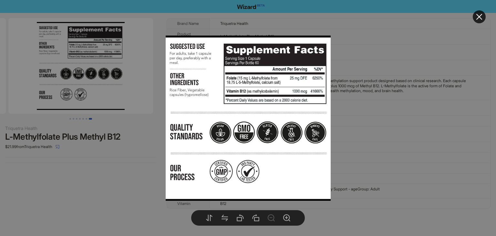
click at [378, 73] on div at bounding box center [248, 118] width 496 height 236
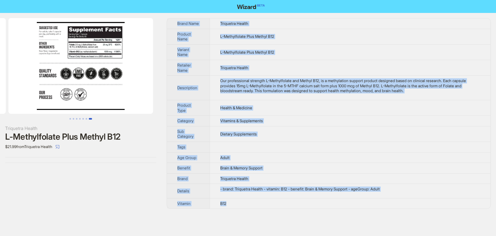
drag, startPoint x: 247, startPoint y: 205, endPoint x: 165, endPoint y: 23, distance: 199.1
click at [165, 23] on div "Triquetra Health L-Methylfolate Plus Methyl B12 $21.99 from Triquetra Health Br…" at bounding box center [248, 113] width 496 height 201
copy tbody "Brand Name Triquetra Health Product Name L-Methylfolate Plus Methyl B12 Variant…"
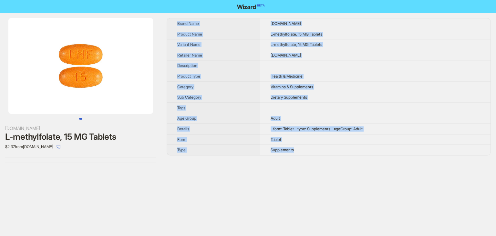
drag, startPoint x: 314, startPoint y: 154, endPoint x: 170, endPoint y: 17, distance: 198.1
click at [170, 17] on div "[DOMAIN_NAME] L-methylfolate, 15 MG Tablets $2.37 from [DOMAIN_NAME] Brand Name…" at bounding box center [248, 90] width 496 height 155
copy tbody "Brand Name [DOMAIN_NAME] Product Name L-methylfolate, 15 MG Tablets Variant Nam…"
